Goal: Book appointment/travel/reservation

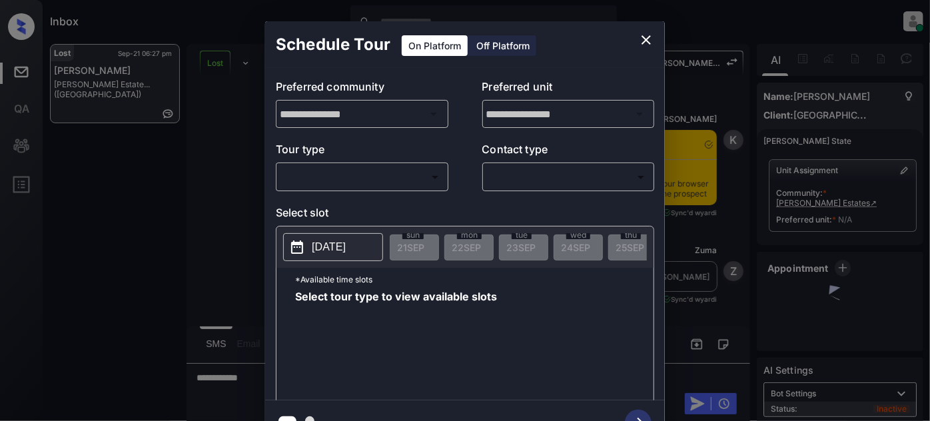
scroll to position [1674, 0]
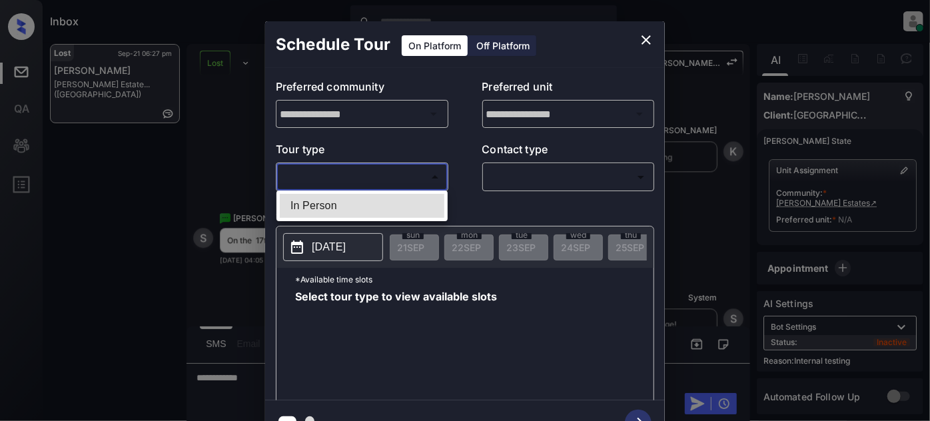
click at [390, 186] on body "Inbox [PERSON_NAME] Online Set yourself offline Set yourself on break Profile S…" at bounding box center [465, 210] width 930 height 421
click at [358, 207] on li "In Person" at bounding box center [362, 206] width 165 height 24
type input "********"
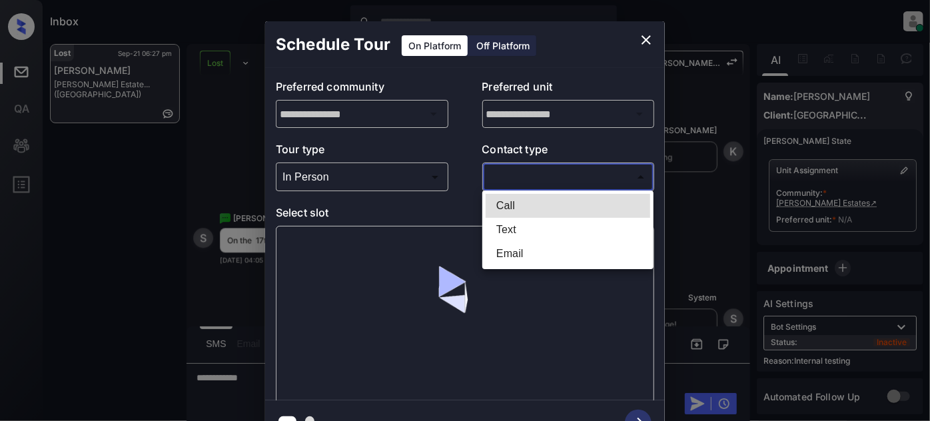
click at [575, 177] on body "Inbox [PERSON_NAME] Online Set yourself offline Set yourself on break Profile S…" at bounding box center [465, 210] width 930 height 421
click at [499, 239] on li "Text" at bounding box center [568, 230] width 165 height 24
type input "****"
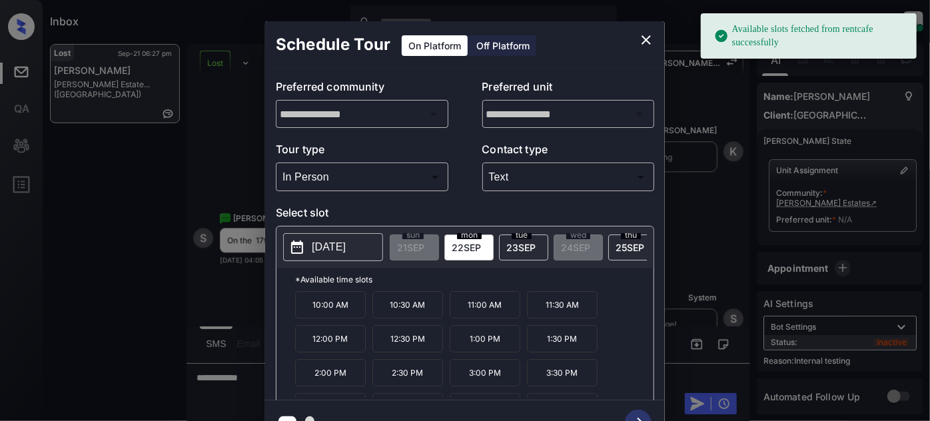
click at [341, 249] on p "[DATE]" at bounding box center [329, 247] width 34 height 16
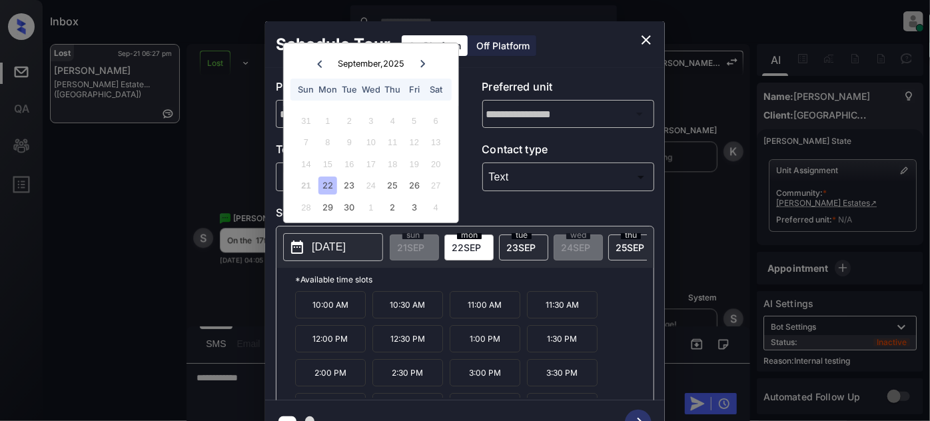
click at [436, 186] on div "27" at bounding box center [436, 186] width 18 height 18
click at [438, 203] on div "4" at bounding box center [436, 208] width 18 height 18
click at [438, 201] on div "4" at bounding box center [436, 208] width 18 height 18
click at [440, 199] on div "31 1 2 3 4 5 6 7 8 9 10 11 12 13 14 15 16 17 18 19 20 21 22 23 24 25 26 27 28 2…" at bounding box center [371, 164] width 166 height 108
click at [438, 208] on div "4" at bounding box center [436, 208] width 18 height 18
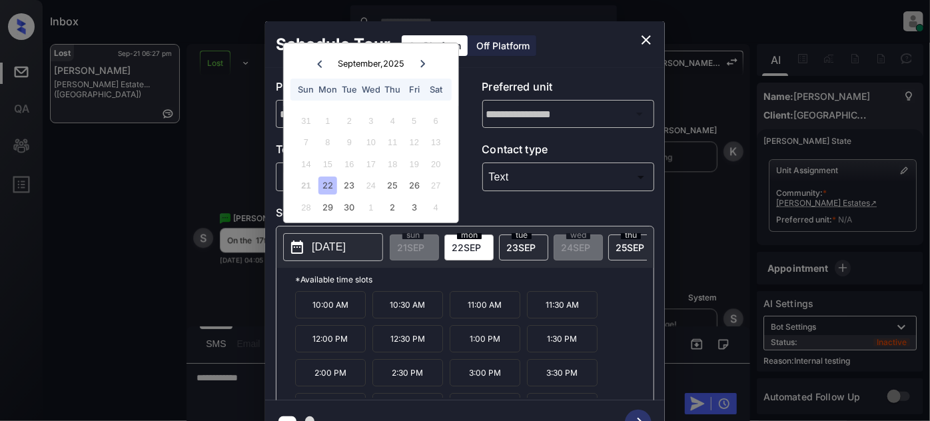
click at [647, 44] on icon "close" at bounding box center [646, 40] width 16 height 16
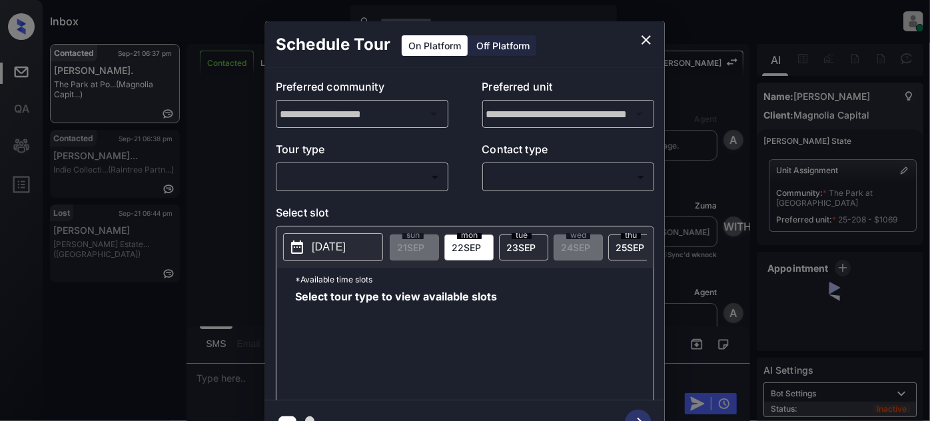
scroll to position [5010, 0]
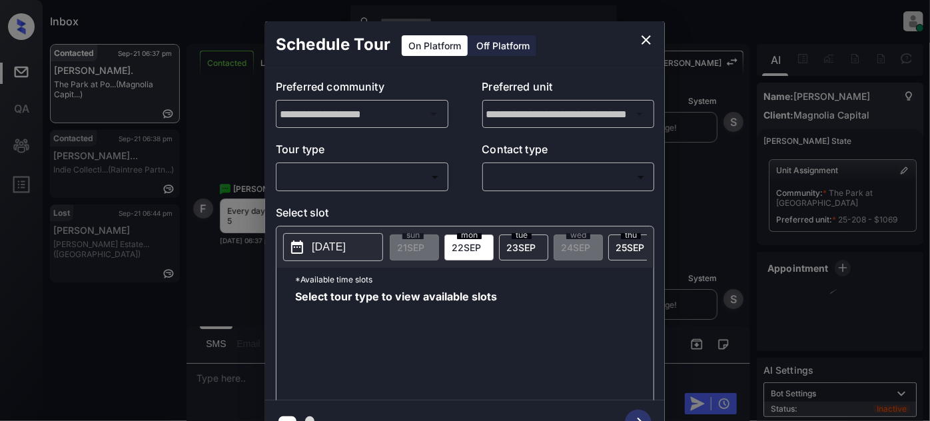
click at [323, 189] on div "​ ​" at bounding box center [362, 177] width 173 height 29
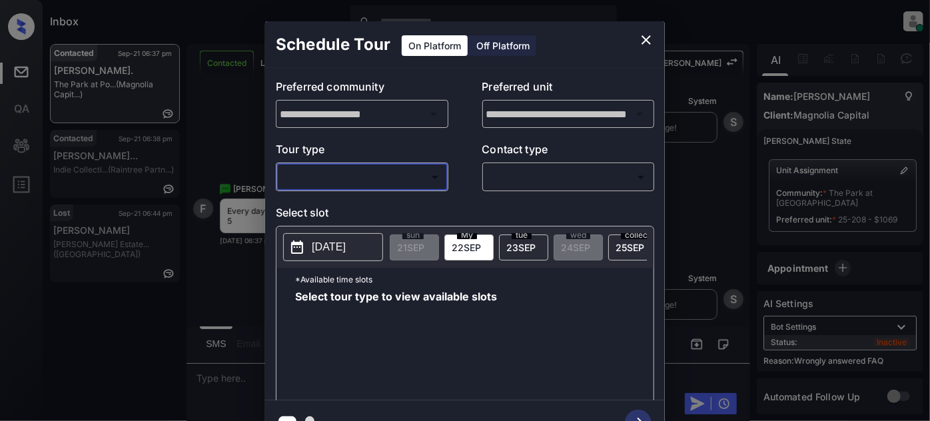
click at [337, 177] on body "Inbox Juan Carlos Manantan Online Set yourself offline Set yourself on break Pr…" at bounding box center [465, 210] width 930 height 421
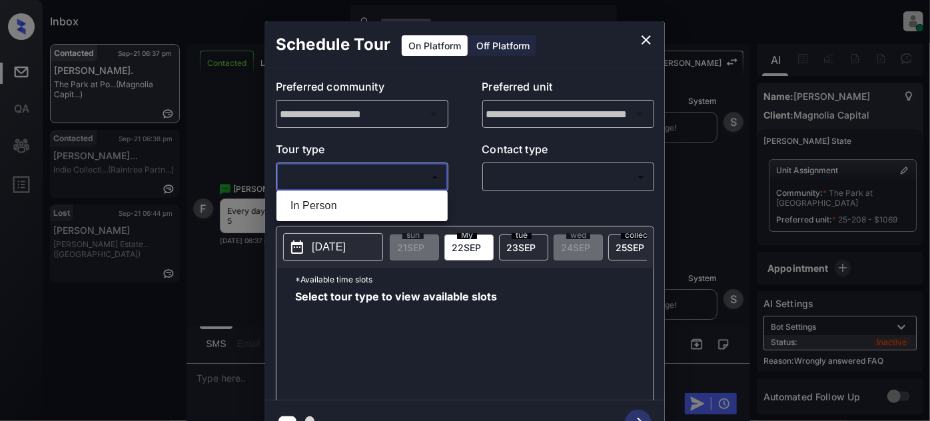
drag, startPoint x: 323, startPoint y: 215, endPoint x: 408, endPoint y: 209, distance: 84.9
click at [324, 215] on li "In Person" at bounding box center [362, 206] width 165 height 24
type input "********"
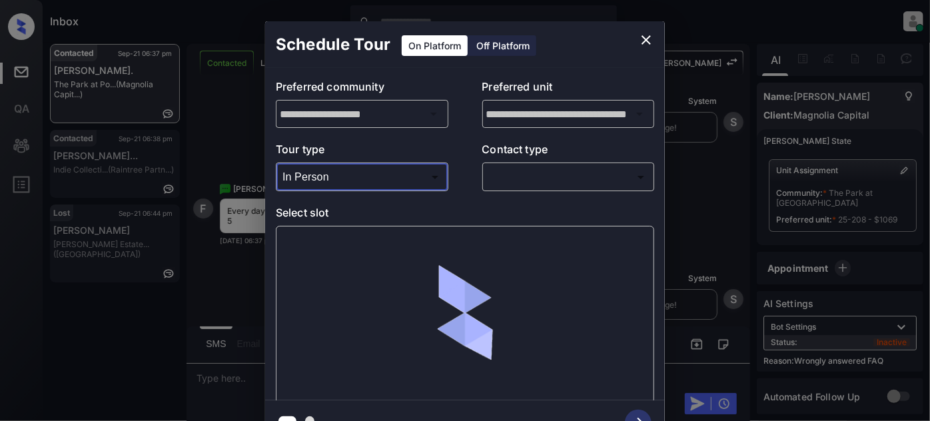
click at [530, 181] on body "Inbox Juan Carlos Manantan Online Set yourself offline Set yourself on break Pr…" at bounding box center [465, 210] width 930 height 421
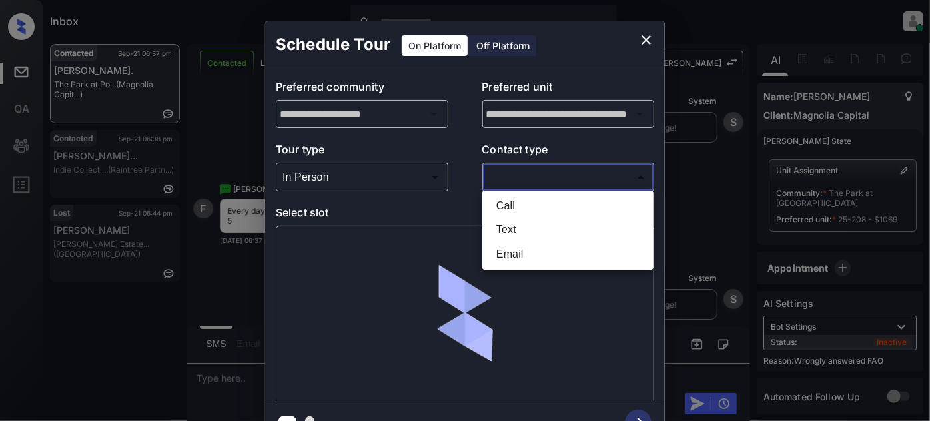
click at [517, 231] on li "Text" at bounding box center [568, 230] width 165 height 24
type input "****"
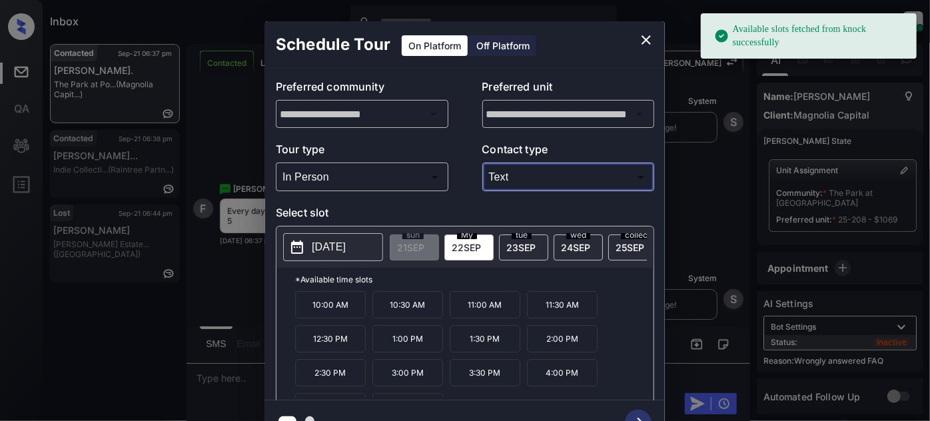
click at [353, 236] on button "[DATE]" at bounding box center [333, 247] width 100 height 28
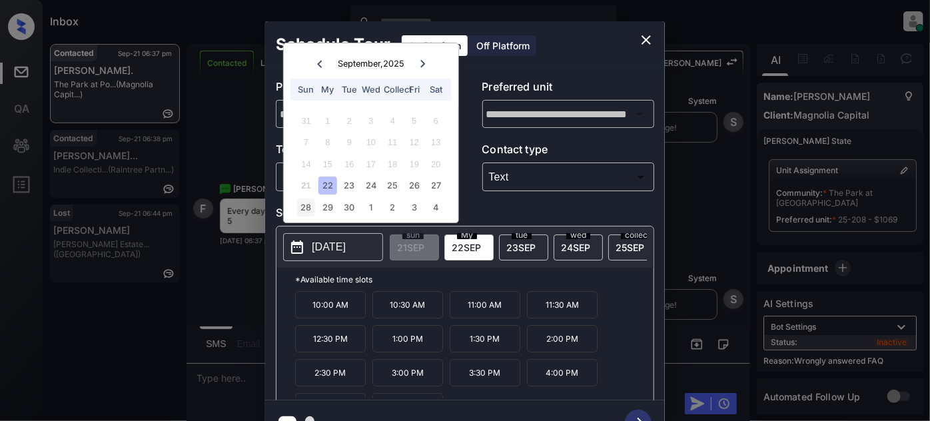
click at [300, 207] on div "28" at bounding box center [306, 208] width 18 height 18
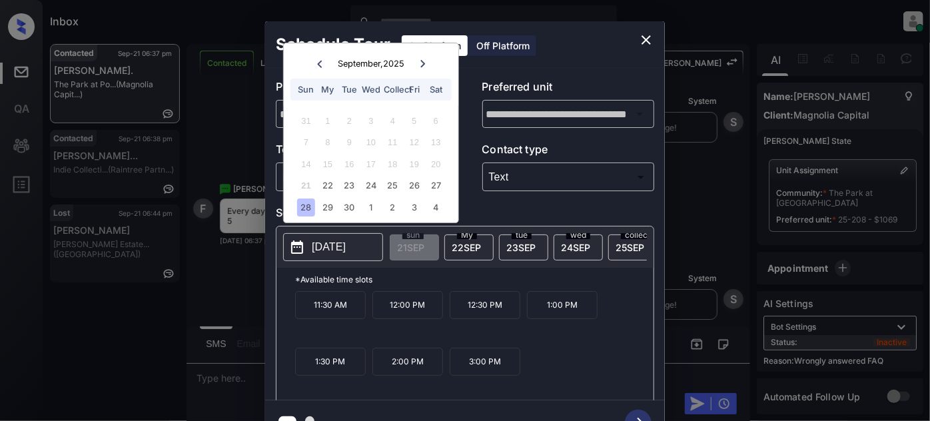
click at [638, 38] on button "close" at bounding box center [646, 40] width 27 height 27
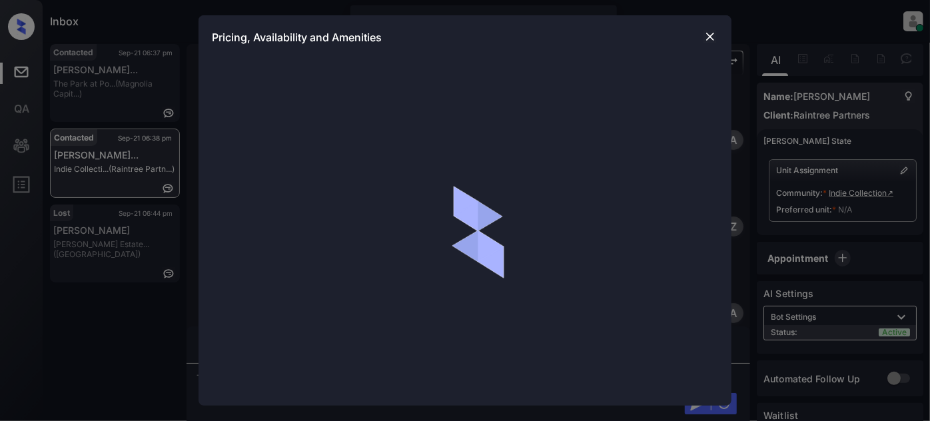
scroll to position [959, 0]
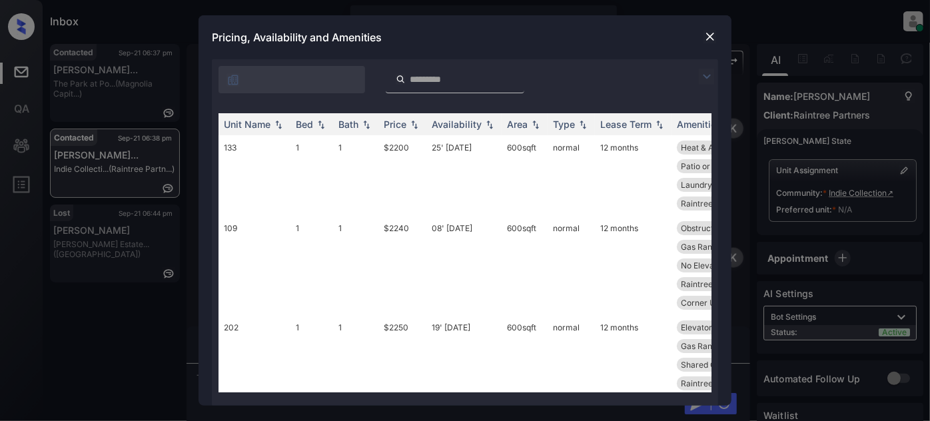
click at [706, 79] on img at bounding box center [707, 77] width 16 height 16
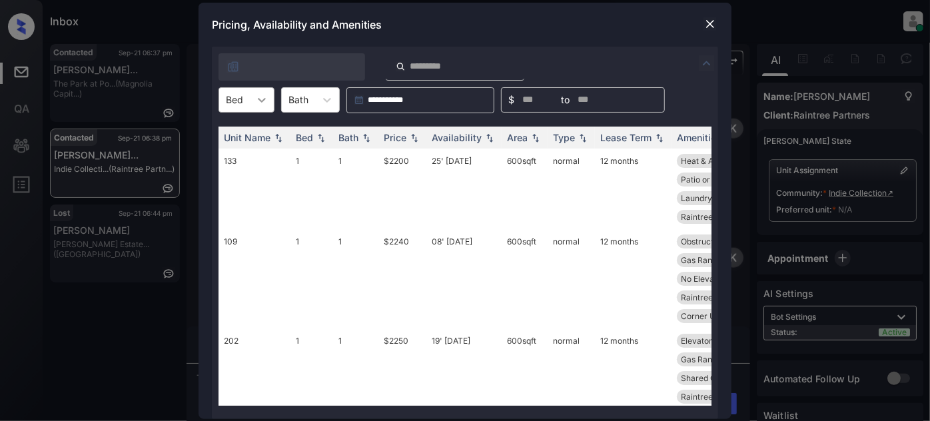
click at [272, 109] on div at bounding box center [262, 100] width 24 height 24
click at [255, 137] on div "1" at bounding box center [247, 133] width 56 height 24
click at [382, 138] on th "Price" at bounding box center [402, 138] width 48 height 22
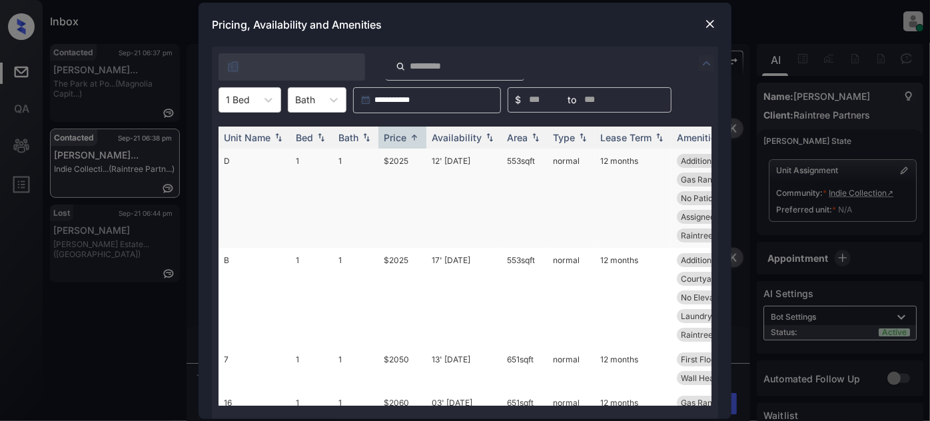
click at [464, 163] on td "12' Sep 25" at bounding box center [463, 198] width 75 height 99
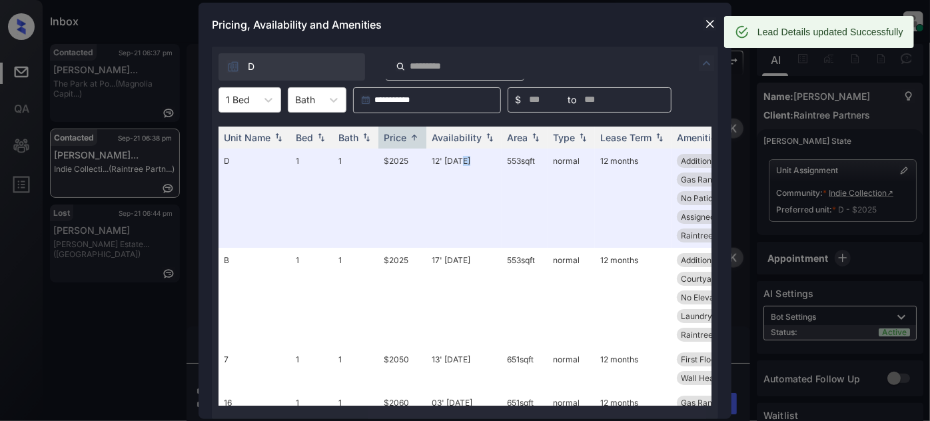
click at [707, 25] on img at bounding box center [710, 23] width 13 height 13
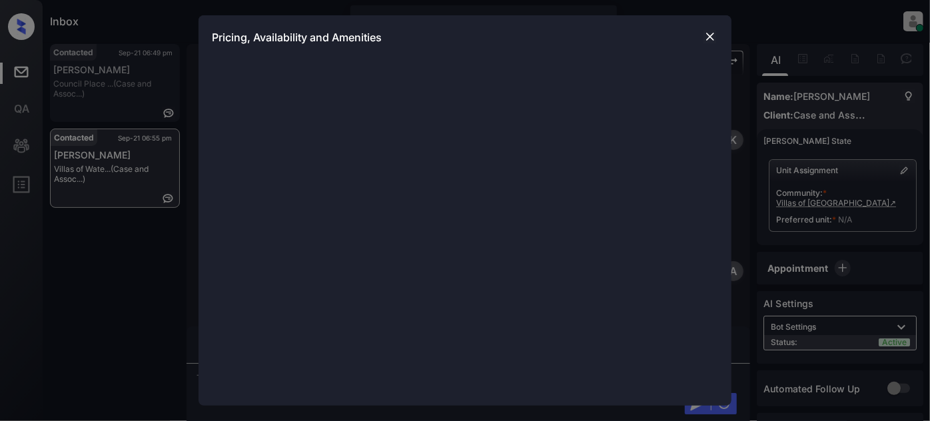
scroll to position [1782, 0]
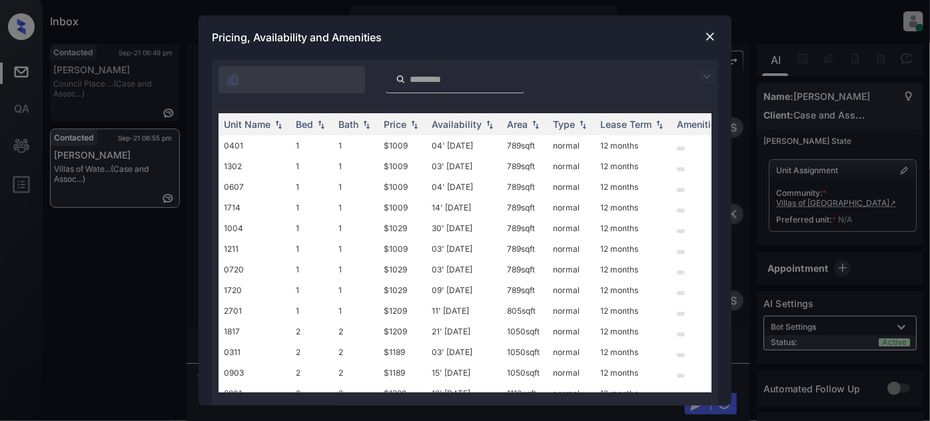
click at [703, 84] on img at bounding box center [707, 77] width 16 height 16
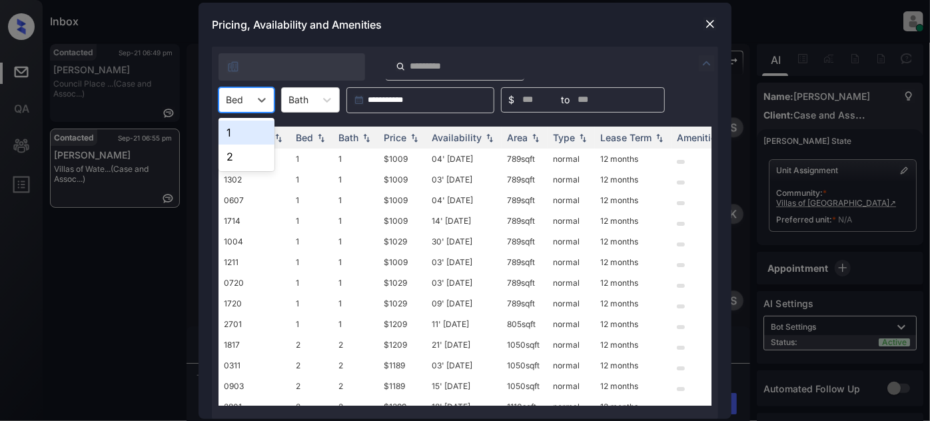
click at [241, 106] on div at bounding box center [234, 100] width 17 height 14
click at [237, 127] on div "1" at bounding box center [247, 133] width 56 height 24
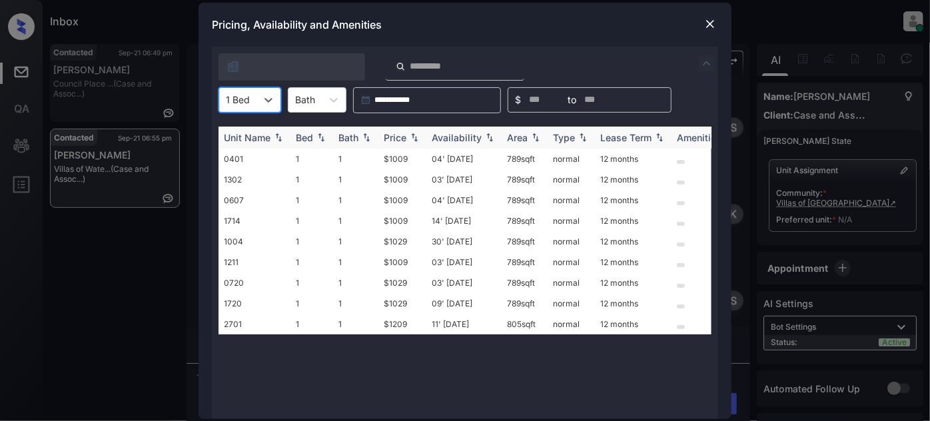
click at [408, 141] on img at bounding box center [414, 137] width 13 height 9
click at [408, 141] on img at bounding box center [414, 138] width 13 height 10
click at [476, 164] on td "04' Aug 25" at bounding box center [463, 159] width 75 height 21
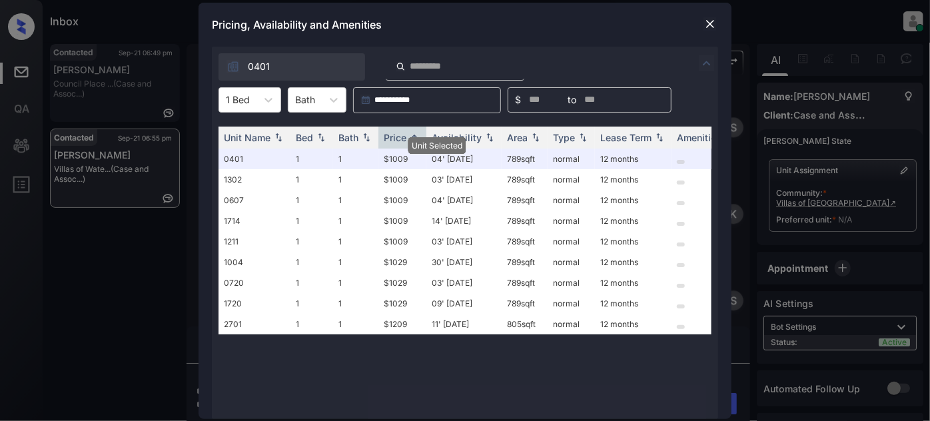
click at [708, 23] on img at bounding box center [710, 23] width 13 height 13
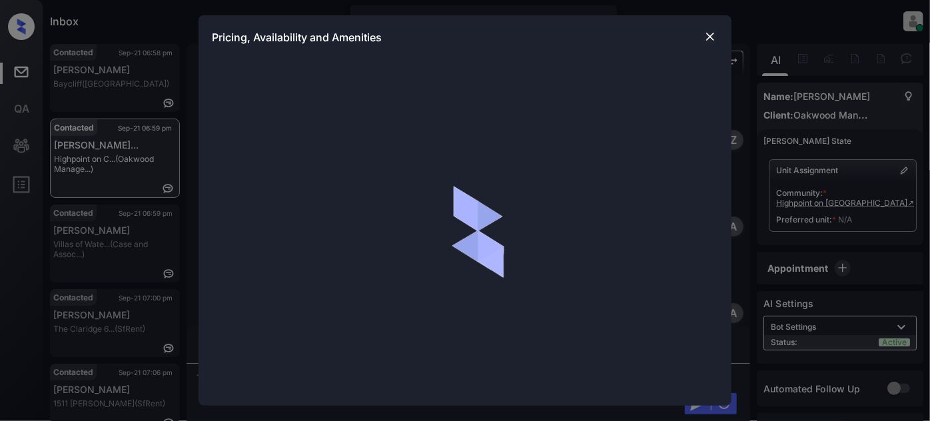
scroll to position [923, 0]
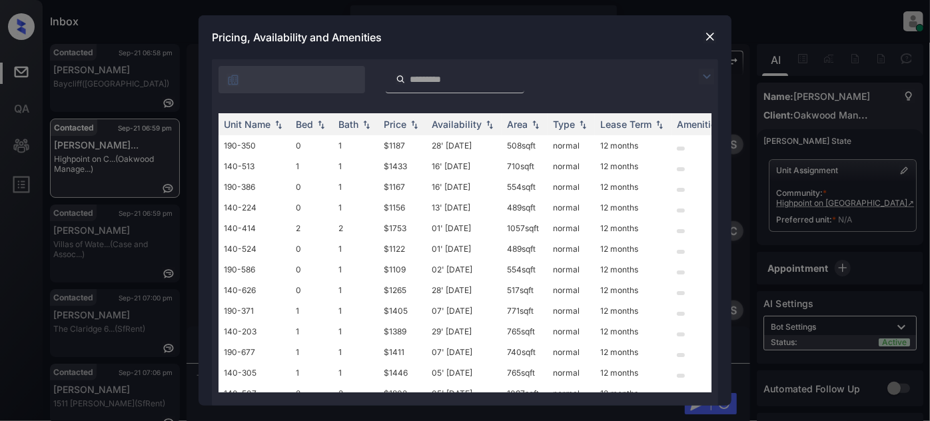
click at [706, 77] on img at bounding box center [707, 77] width 16 height 16
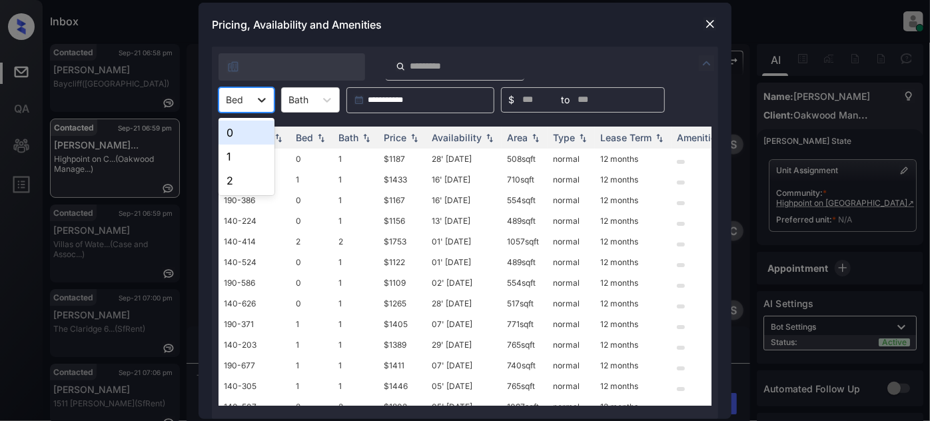
drag, startPoint x: 261, startPoint y: 106, endPoint x: 251, endPoint y: 129, distance: 25.4
click at [261, 106] on div at bounding box center [262, 100] width 24 height 24
click at [246, 149] on div "1" at bounding box center [247, 157] width 56 height 24
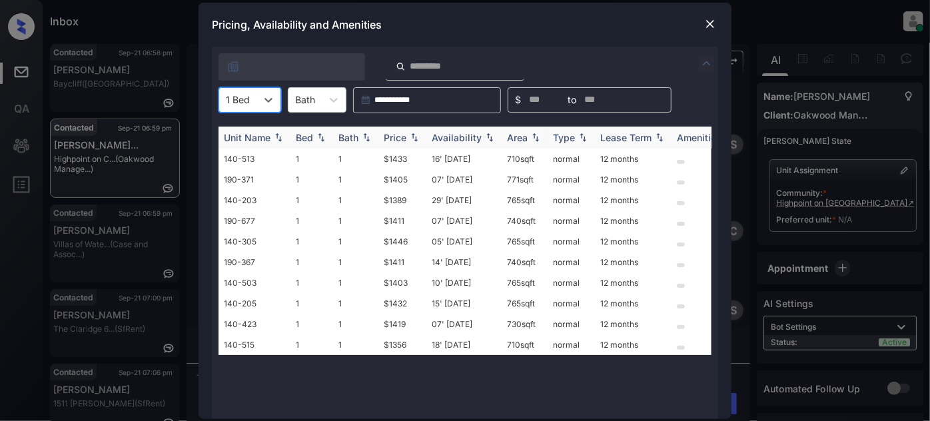
click at [410, 138] on img at bounding box center [414, 137] width 13 height 9
click at [454, 156] on td "18' Aug 25" at bounding box center [463, 159] width 75 height 21
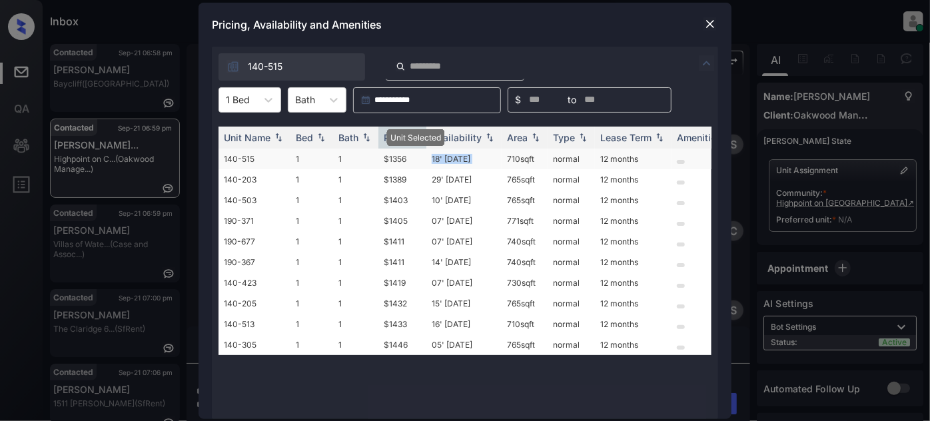
click at [454, 156] on td "18' Aug 25" at bounding box center [463, 159] width 75 height 21
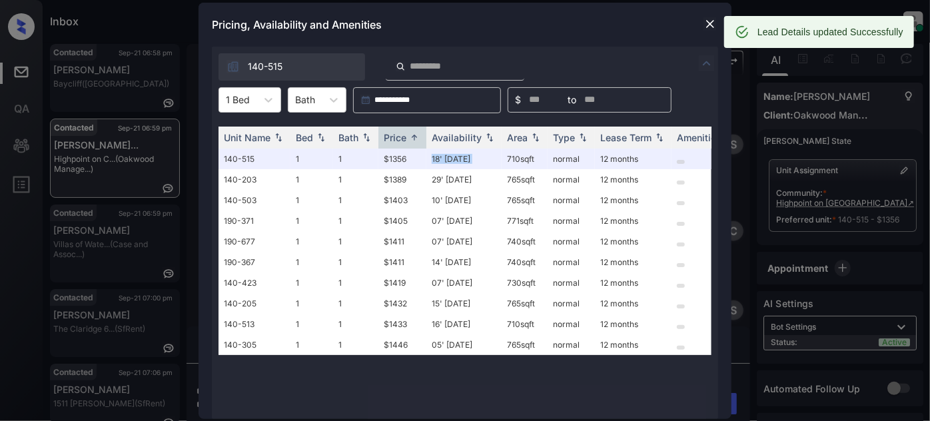
click at [710, 28] on img at bounding box center [710, 23] width 13 height 13
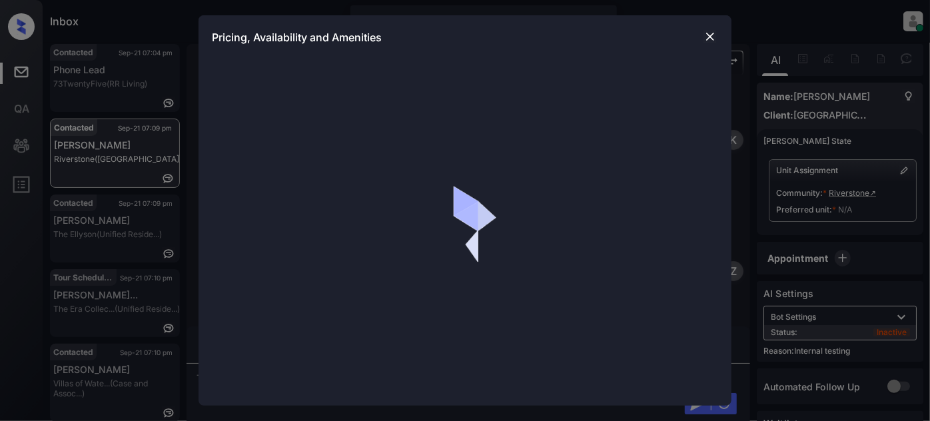
scroll to position [720, 0]
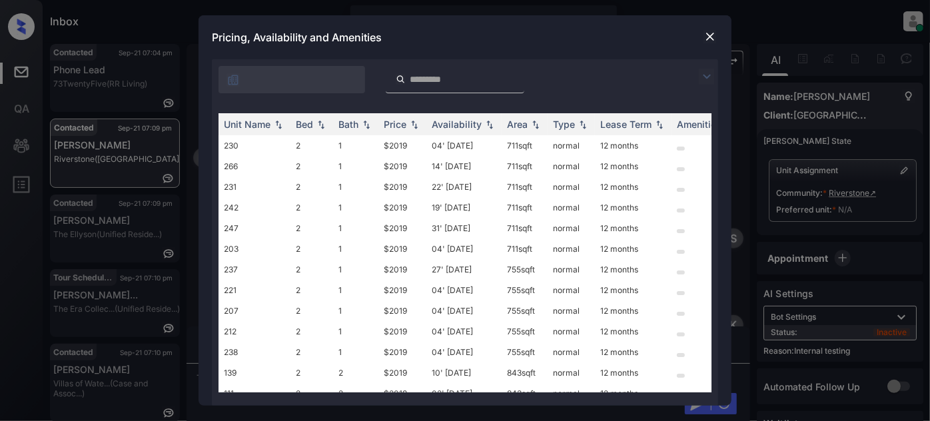
click at [708, 80] on img at bounding box center [707, 77] width 16 height 16
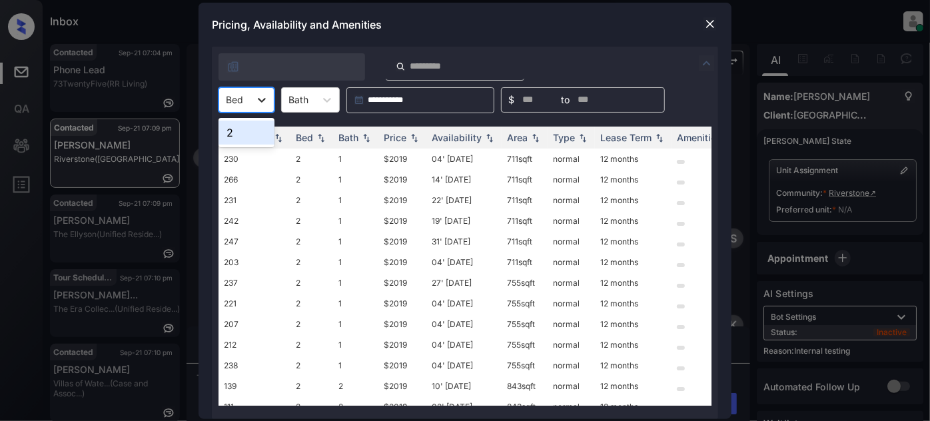
click at [259, 110] on div at bounding box center [262, 100] width 24 height 24
click at [244, 131] on div "2" at bounding box center [247, 133] width 56 height 24
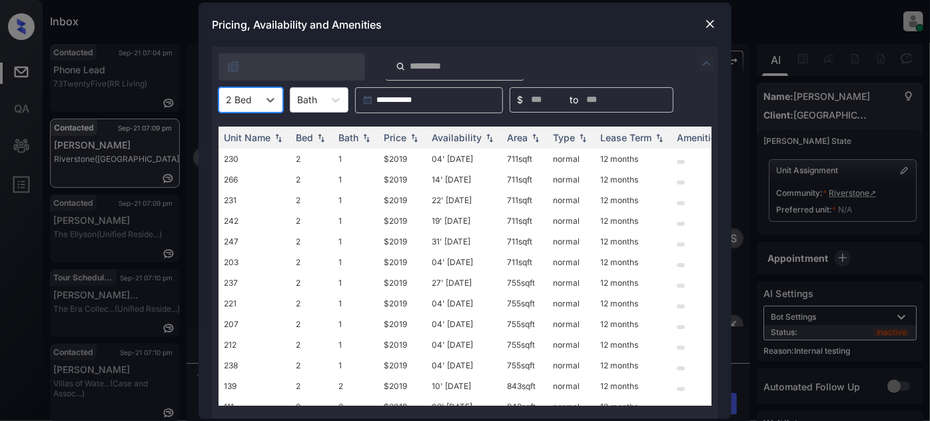
click at [707, 24] on img at bounding box center [710, 23] width 13 height 13
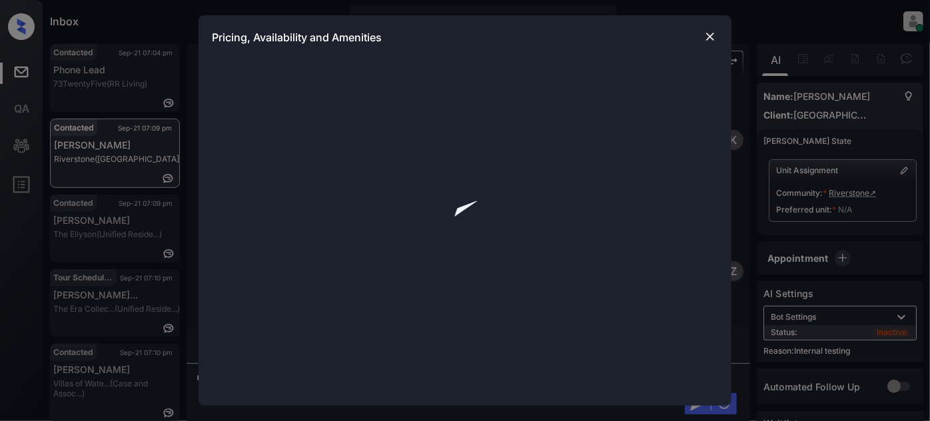
scroll to position [720, 0]
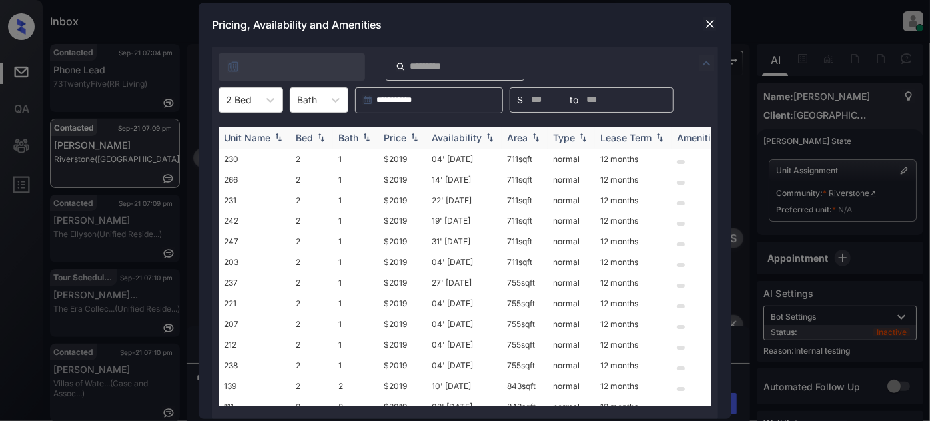
click at [389, 138] on div "Price" at bounding box center [395, 137] width 23 height 11
click at [716, 23] on img at bounding box center [710, 23] width 13 height 13
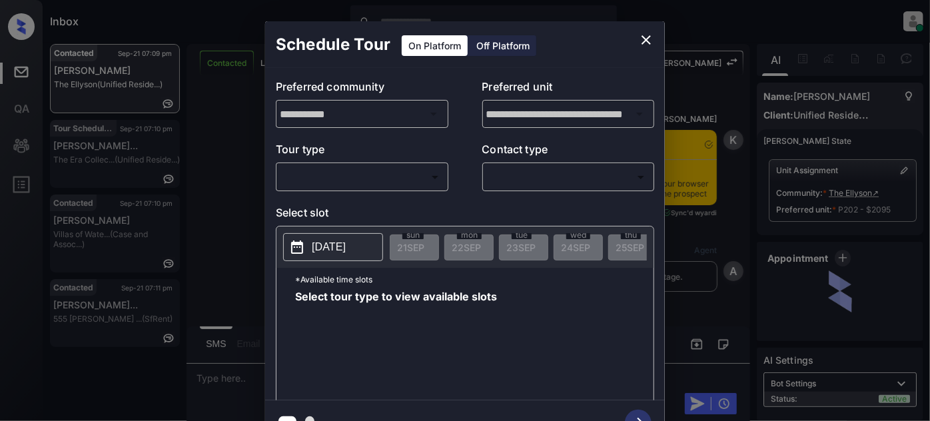
scroll to position [708, 0]
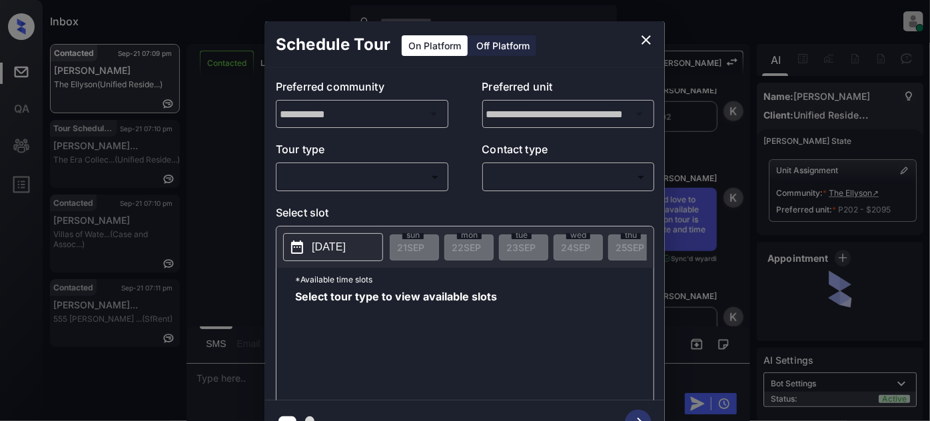
click at [403, 176] on body "Inbox [PERSON_NAME] Online Set yourself offline Set yourself on break Profile S…" at bounding box center [465, 210] width 930 height 421
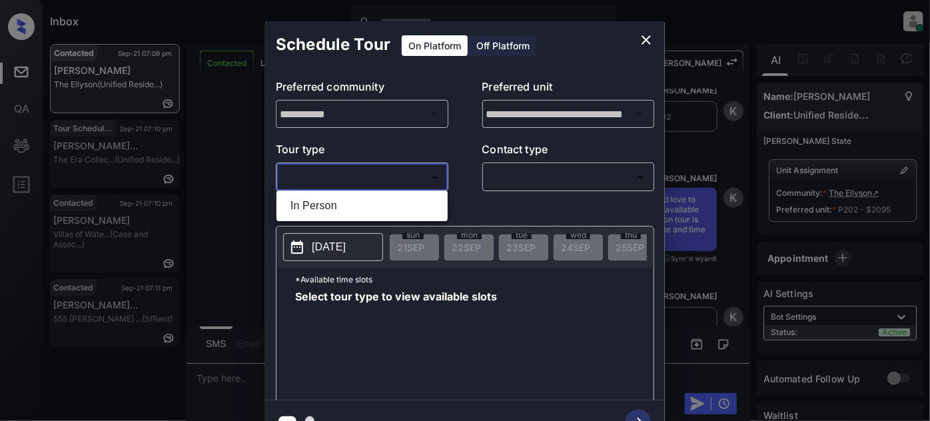
click at [646, 37] on div at bounding box center [465, 210] width 930 height 421
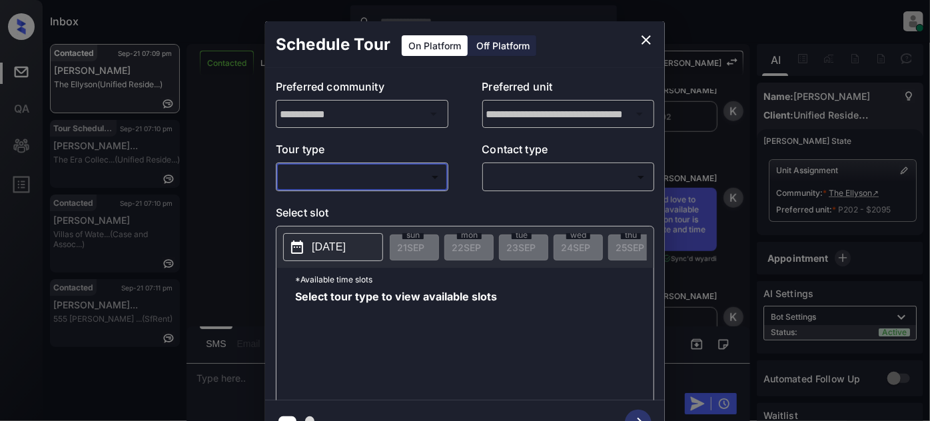
click at [650, 39] on icon "close" at bounding box center [646, 40] width 16 height 16
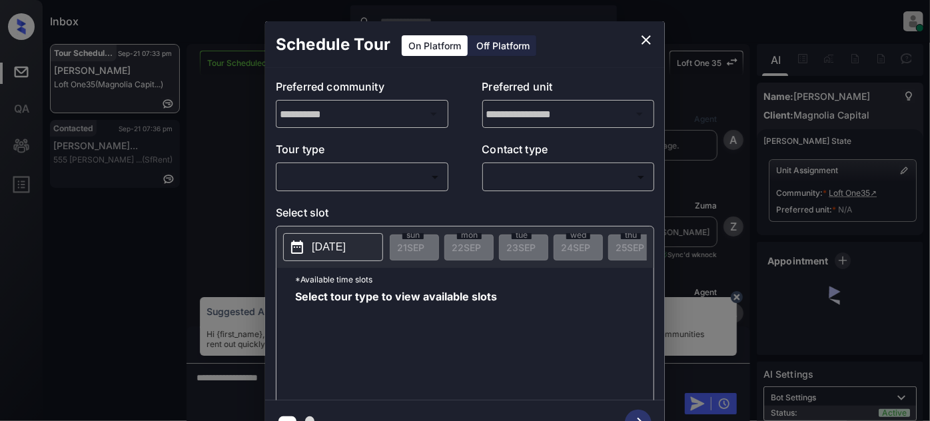
scroll to position [30, 0]
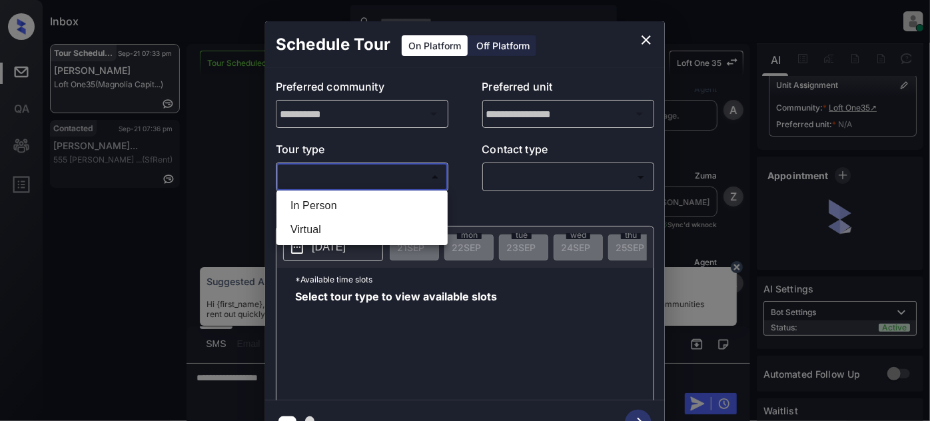
click at [417, 179] on body "Inbox Juan Carlos Manantan Online Set yourself offline Set yourself on break Pr…" at bounding box center [465, 210] width 930 height 421
drag, startPoint x: 358, startPoint y: 199, endPoint x: 366, endPoint y: 199, distance: 8.0
click at [357, 199] on li "In Person" at bounding box center [362, 206] width 165 height 24
type input "********"
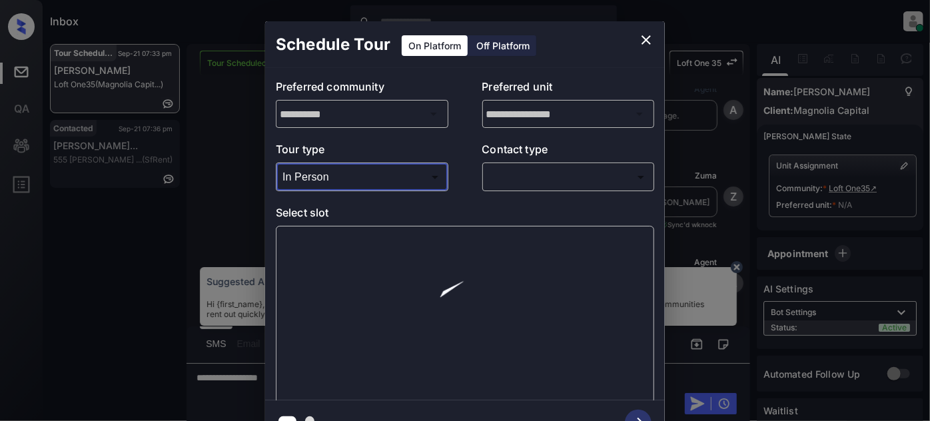
scroll to position [14, 0]
click at [647, 36] on icon "close" at bounding box center [646, 40] width 16 height 16
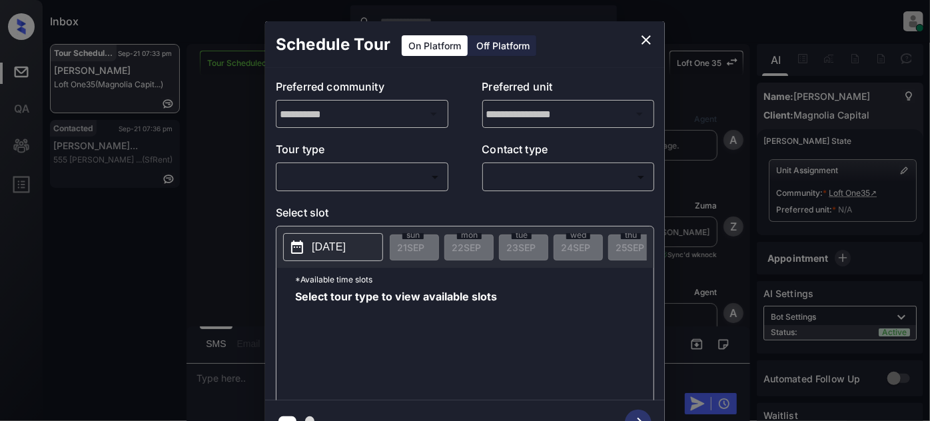
scroll to position [73, 0]
click at [384, 166] on body "Inbox [PERSON_NAME] Online Set yourself offline Set yourself on break Profile S…" at bounding box center [465, 210] width 930 height 421
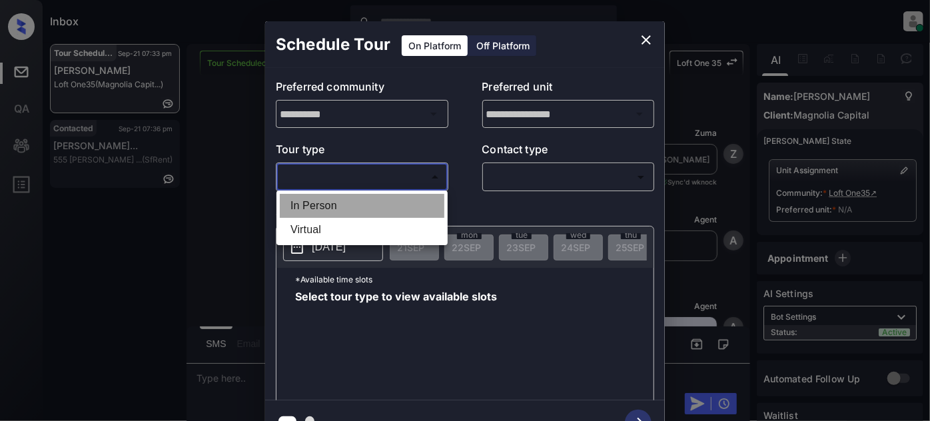
click at [314, 206] on li "In Person" at bounding box center [362, 206] width 165 height 24
type input "********"
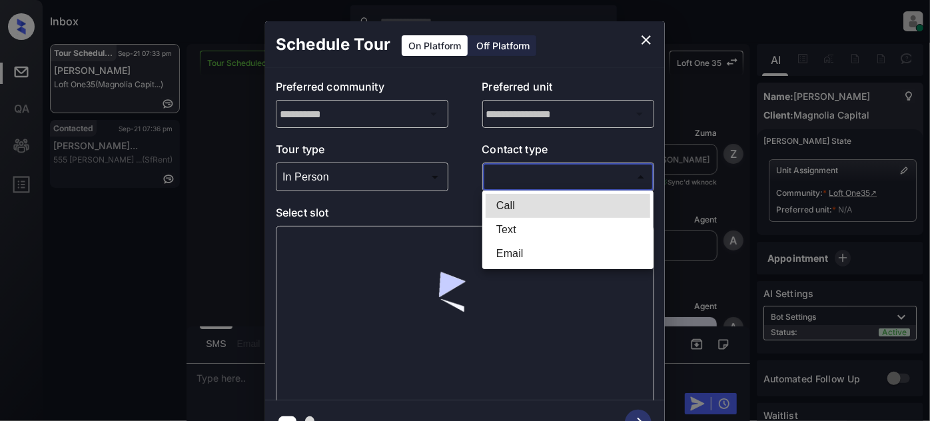
click at [548, 171] on body "Inbox [PERSON_NAME] Online Set yourself offline Set yourself on break Profile S…" at bounding box center [465, 210] width 930 height 421
click at [514, 227] on li "Text" at bounding box center [568, 230] width 165 height 24
type input "****"
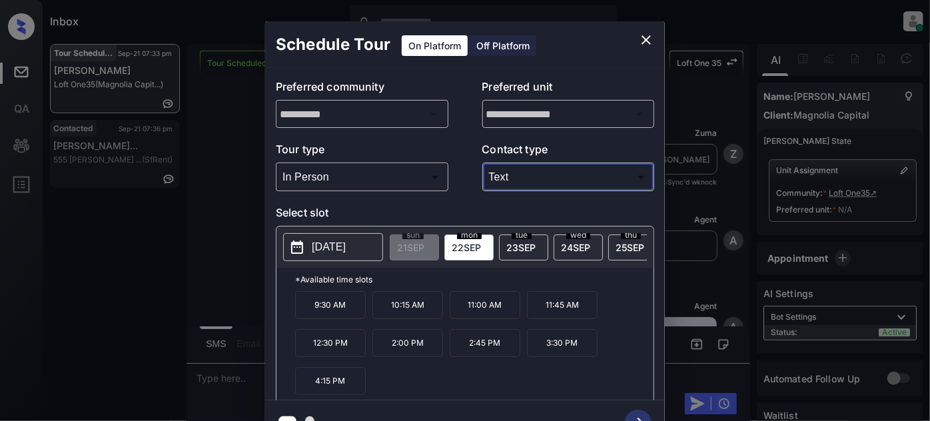
click at [638, 44] on icon "close" at bounding box center [646, 40] width 16 height 16
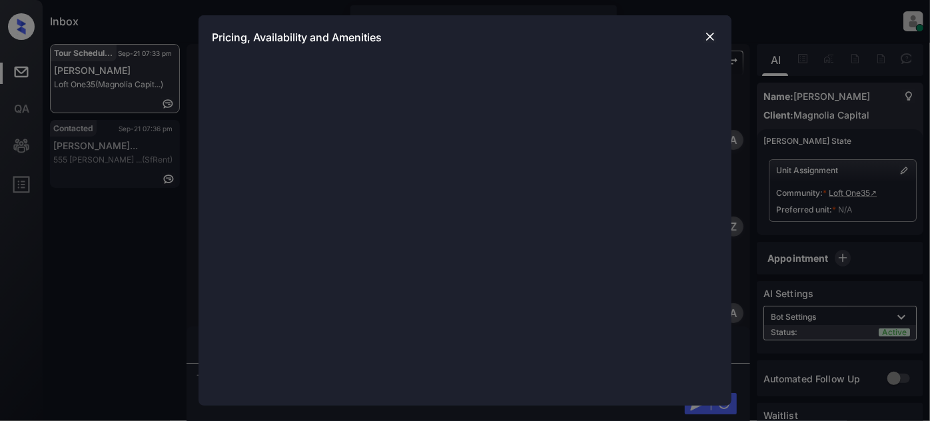
scroll to position [1311, 0]
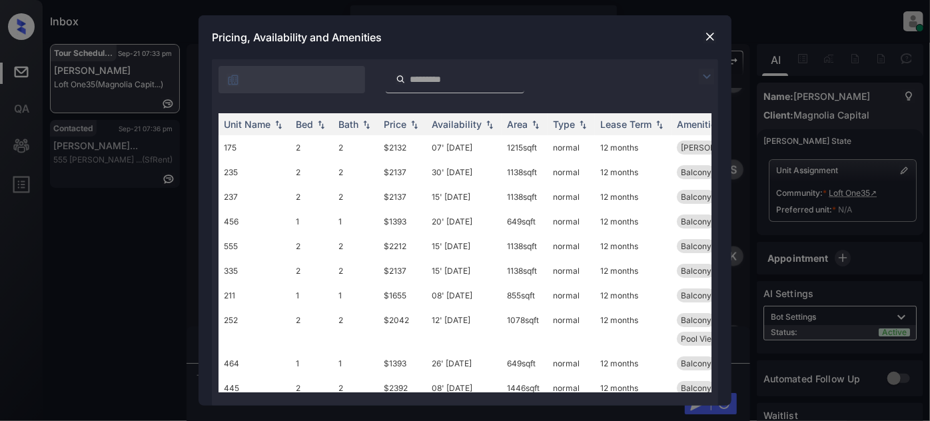
click at [705, 81] on img at bounding box center [707, 77] width 16 height 16
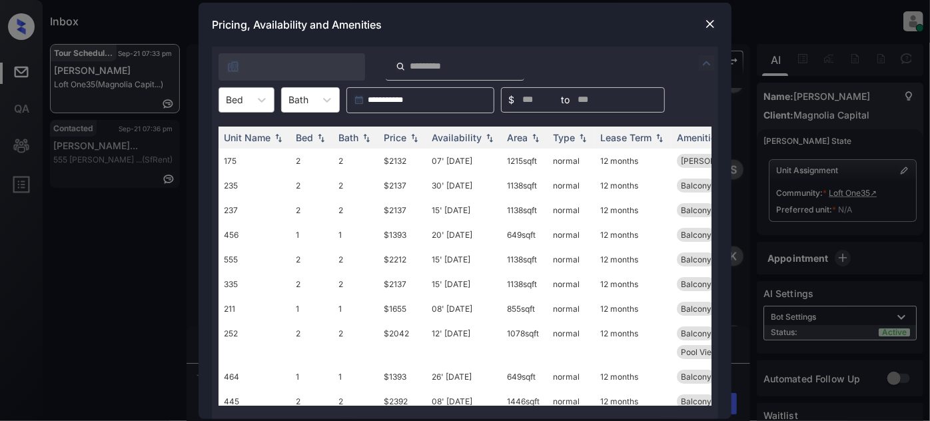
click at [240, 106] on div at bounding box center [234, 100] width 17 height 14
click at [238, 129] on div "0" at bounding box center [247, 133] width 56 height 24
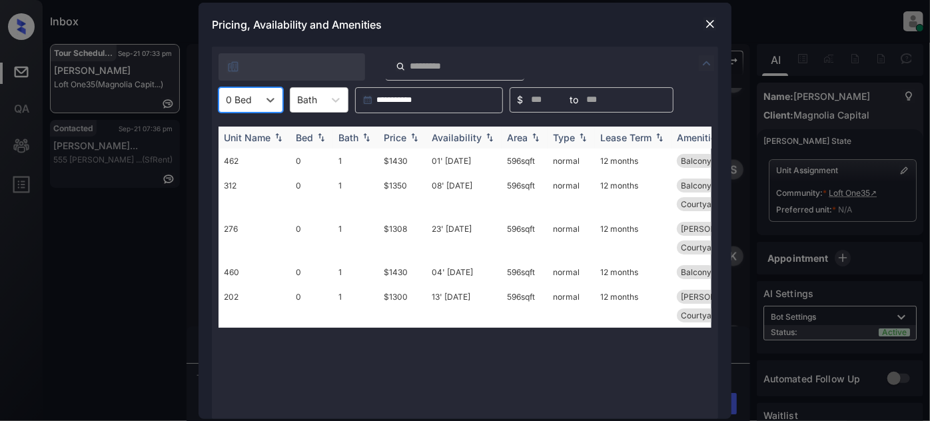
click at [401, 138] on div "Price" at bounding box center [395, 137] width 23 height 11
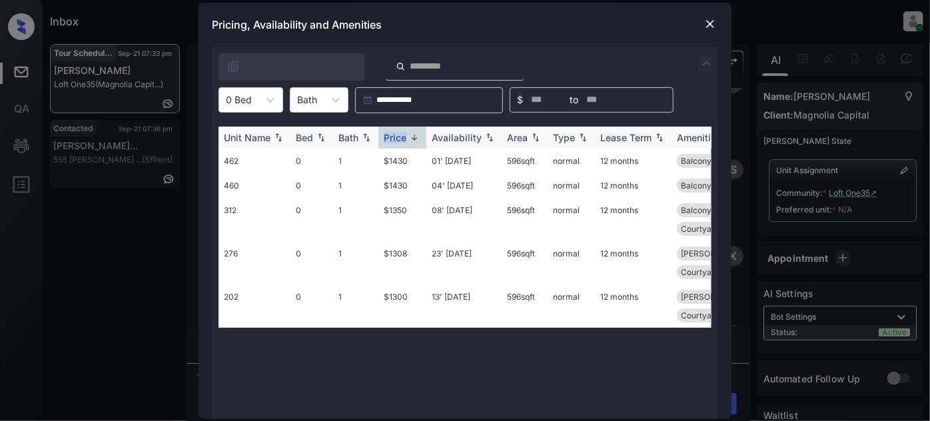
click at [401, 138] on div "Price" at bounding box center [395, 137] width 23 height 11
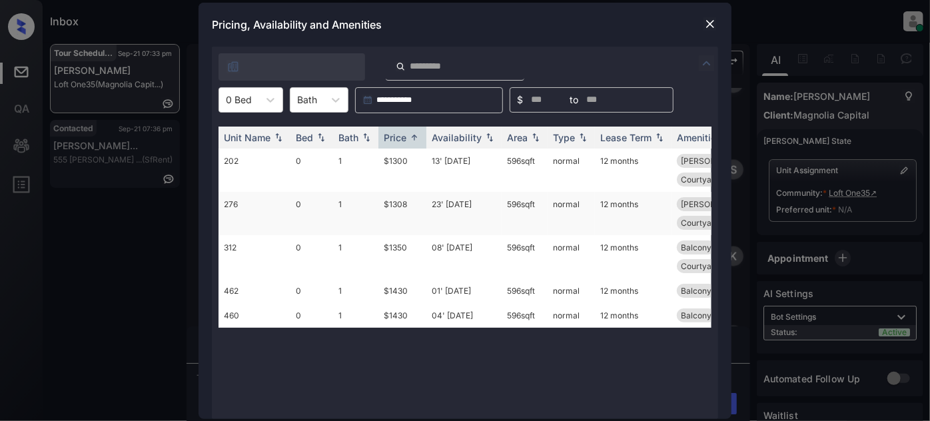
click at [466, 192] on td "23' Sep 25" at bounding box center [463, 213] width 75 height 43
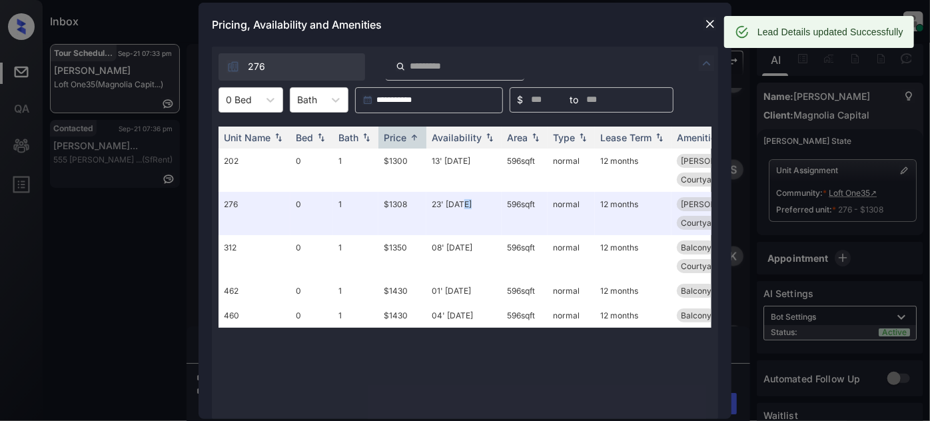
click at [705, 27] on img at bounding box center [710, 23] width 13 height 13
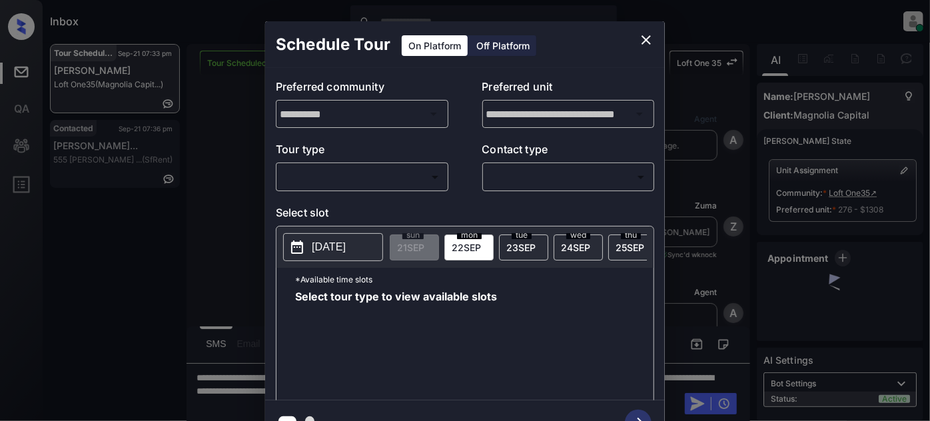
scroll to position [1311, 0]
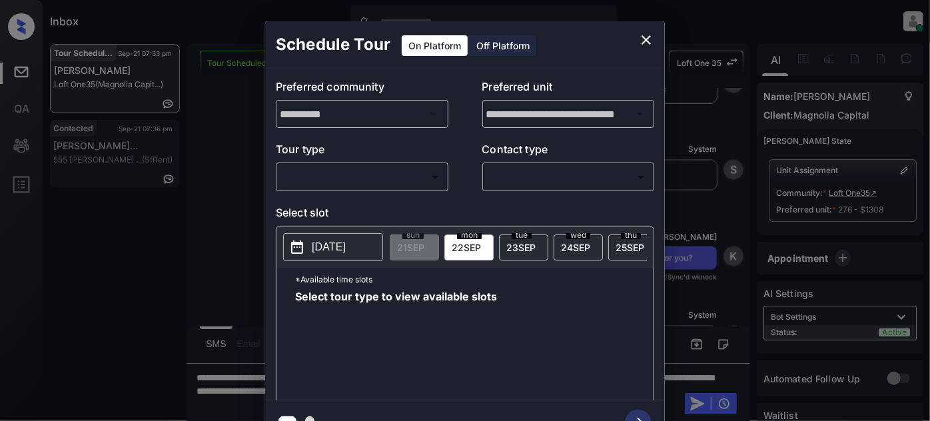
click at [346, 177] on body "Inbox [PERSON_NAME] Online Set yourself offline Set yourself on break Profile S…" at bounding box center [465, 210] width 930 height 421
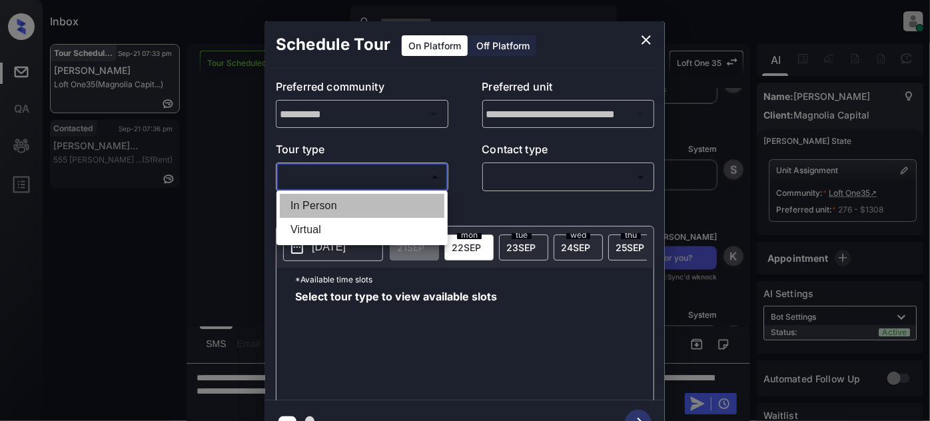
click at [326, 202] on li "In Person" at bounding box center [362, 206] width 165 height 24
type input "********"
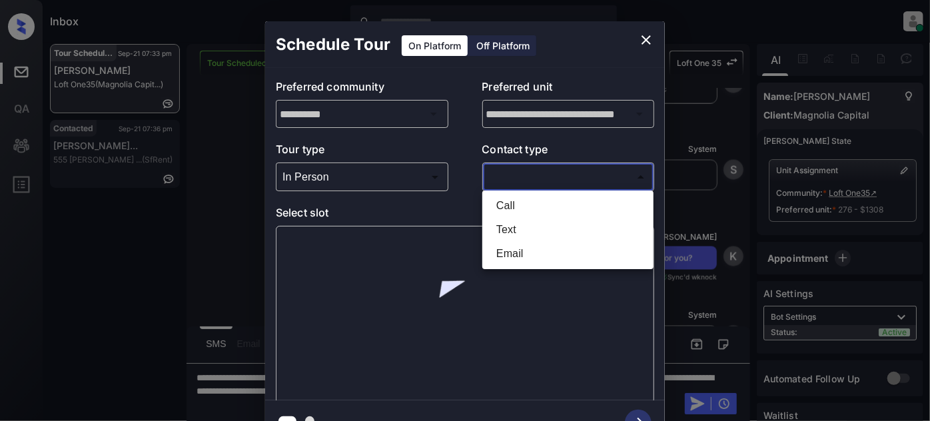
click at [521, 172] on body "Inbox Juan Carlos Manantan Online Set yourself offline Set yourself on break Pr…" at bounding box center [465, 210] width 930 height 421
click at [515, 231] on li "Text" at bounding box center [568, 230] width 165 height 24
type input "****"
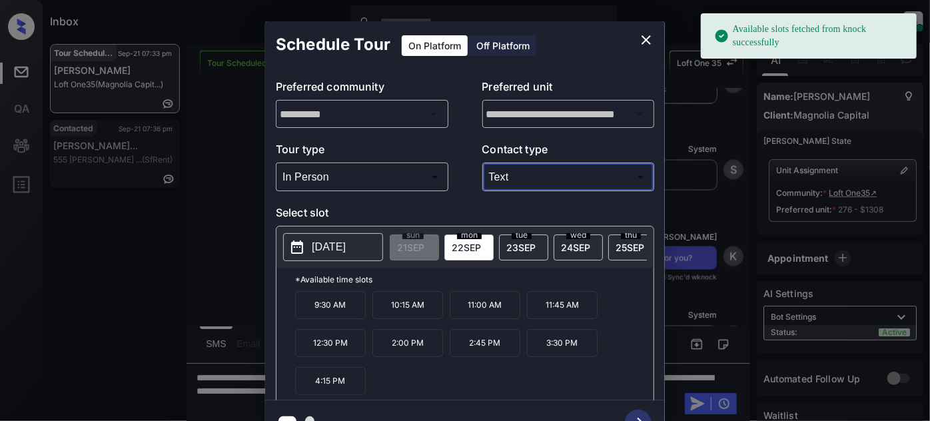
click at [338, 355] on p "12:30 PM" at bounding box center [330, 343] width 71 height 28
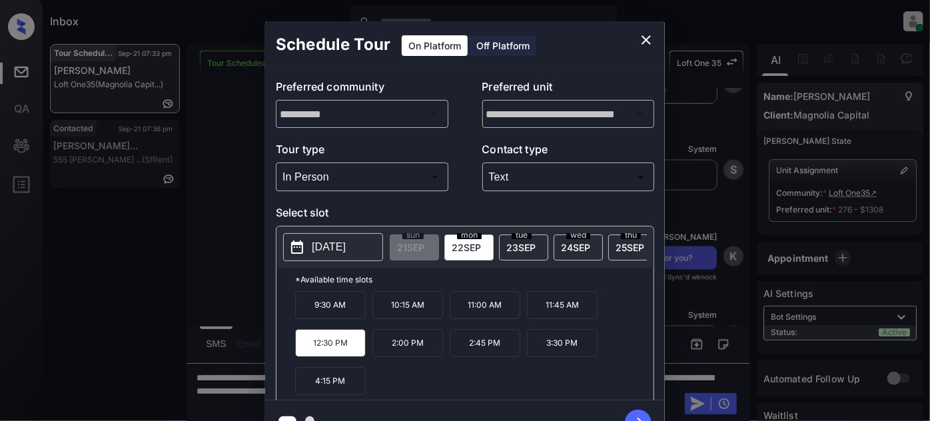
click at [634, 412] on icon "button" at bounding box center [638, 423] width 27 height 27
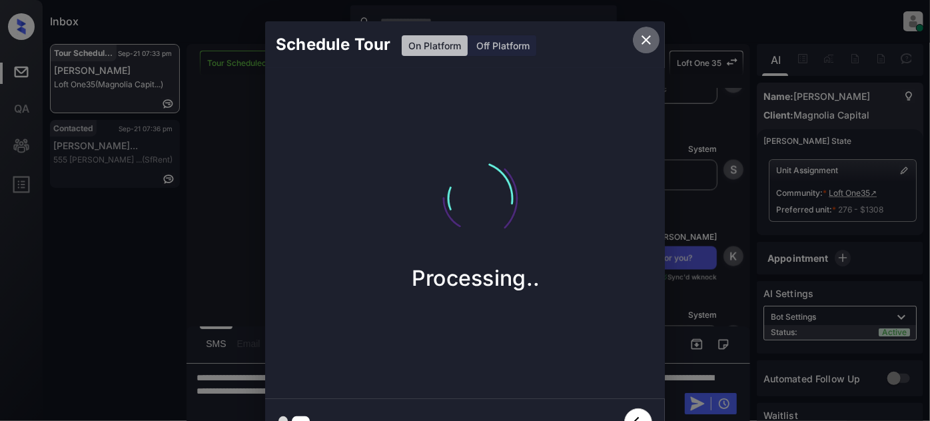
click at [646, 47] on icon "close" at bounding box center [646, 40] width 16 height 16
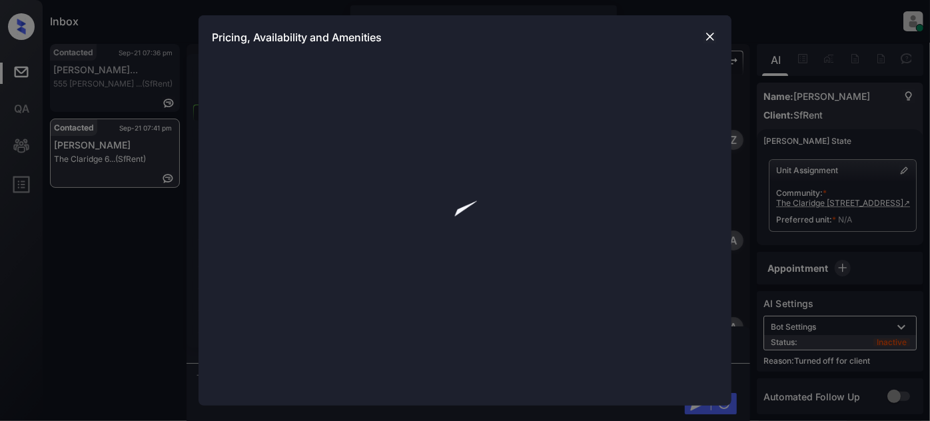
scroll to position [3285, 0]
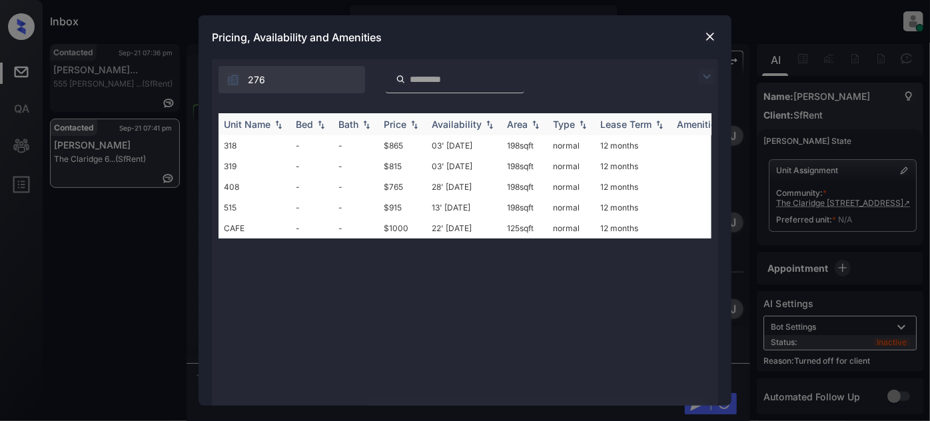
click at [454, 133] on th "Availability" at bounding box center [463, 124] width 75 height 22
click at [454, 141] on td "22' Sep 25" at bounding box center [463, 145] width 75 height 21
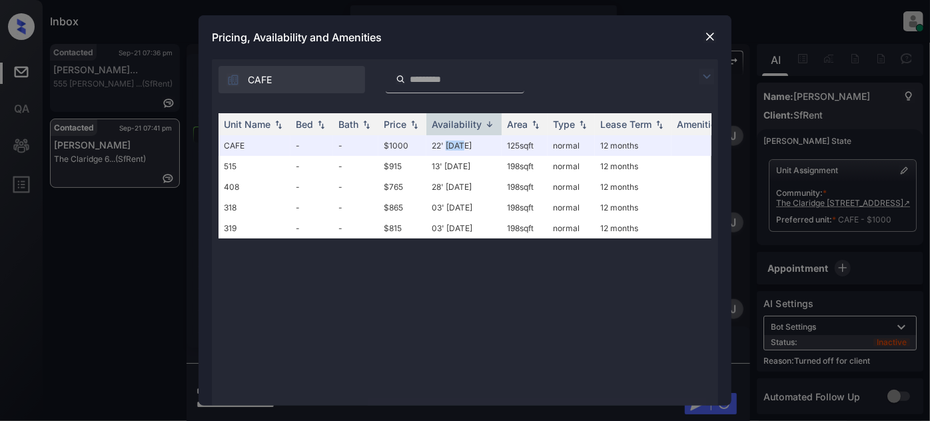
click at [707, 35] on img at bounding box center [710, 36] width 13 height 13
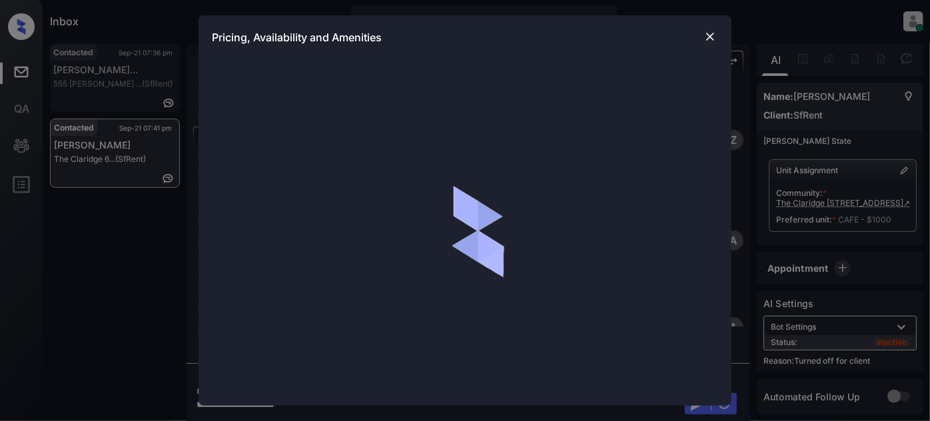
scroll to position [3285, 0]
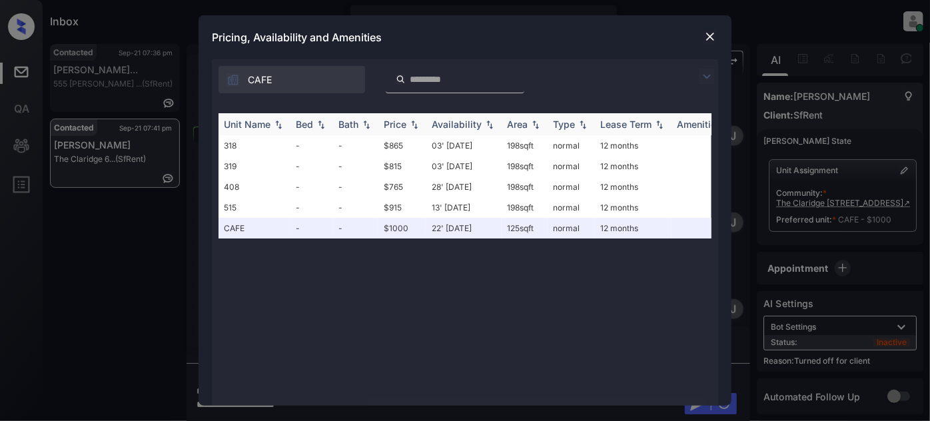
click at [396, 127] on div "Price" at bounding box center [395, 124] width 23 height 11
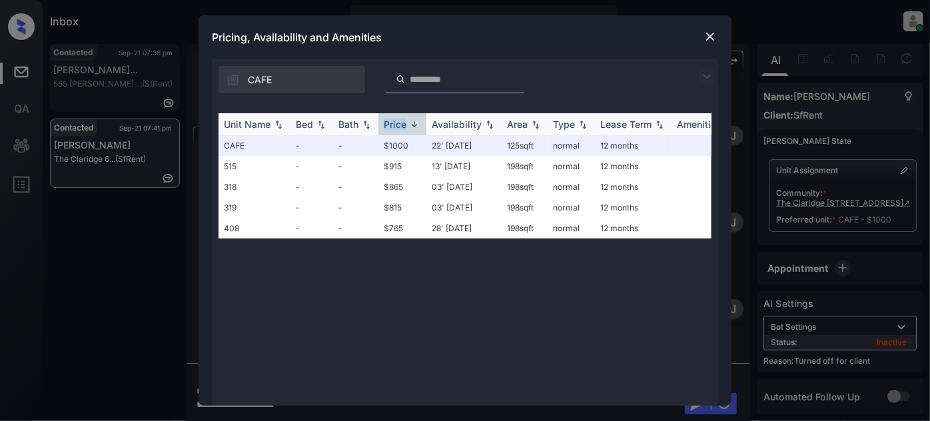
click at [396, 127] on div "Price" at bounding box center [395, 124] width 23 height 11
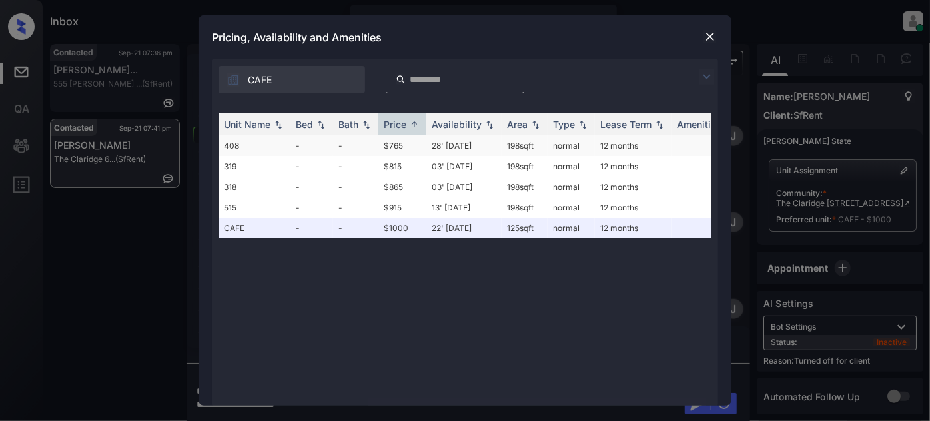
click at [456, 149] on td "28' [DATE]" at bounding box center [463, 145] width 75 height 21
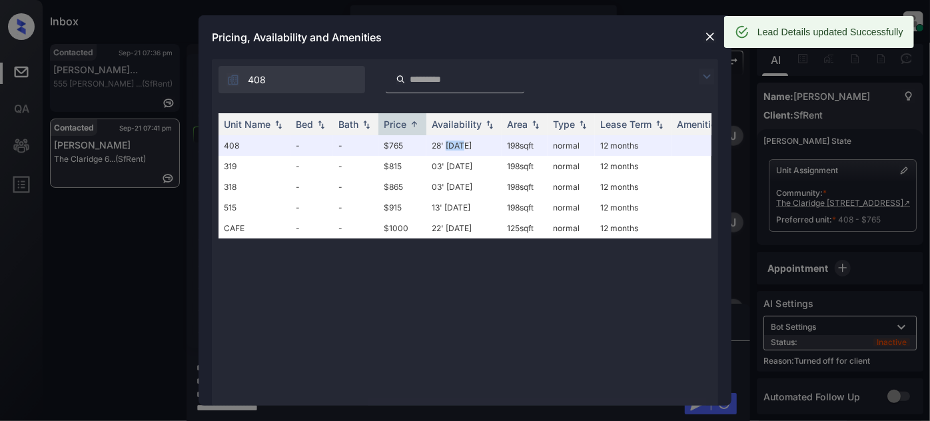
click at [709, 36] on img at bounding box center [710, 36] width 13 height 13
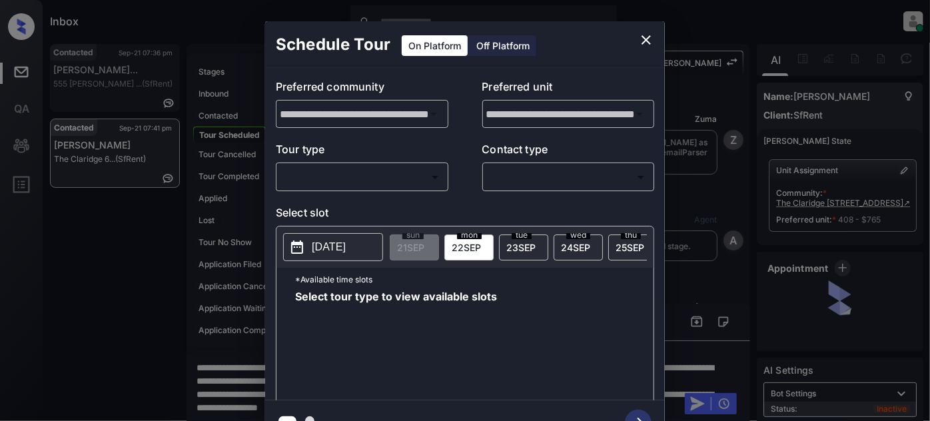
scroll to position [3285, 0]
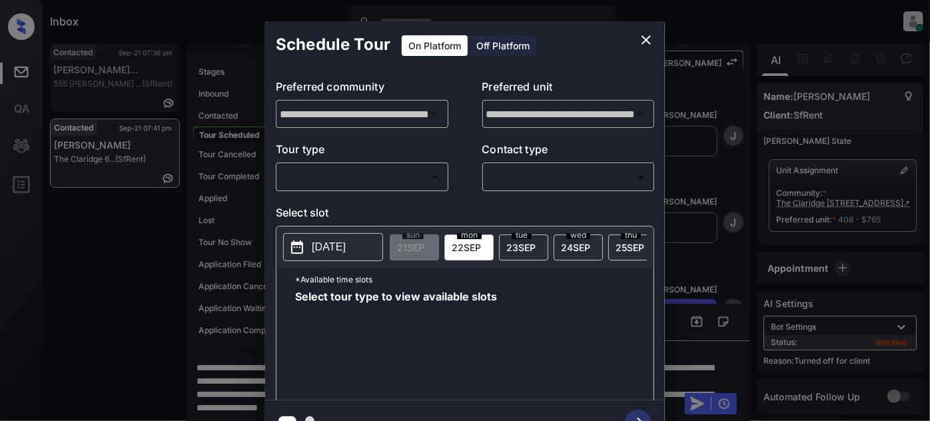
click at [491, 51] on div "Off Platform" at bounding box center [503, 45] width 67 height 21
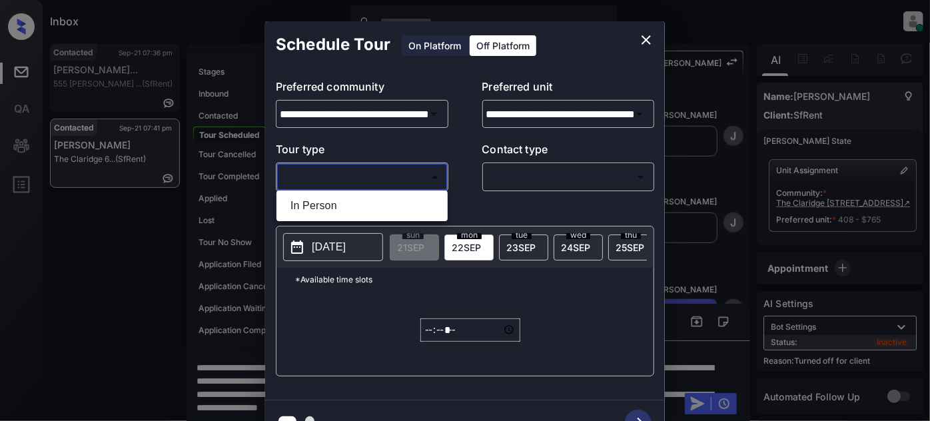
click at [410, 175] on body "Inbox Juan Carlos Manantan Online Set yourself offline Set yourself on break Pr…" at bounding box center [465, 210] width 930 height 421
click at [364, 211] on li "In Person" at bounding box center [362, 206] width 165 height 24
type input "********"
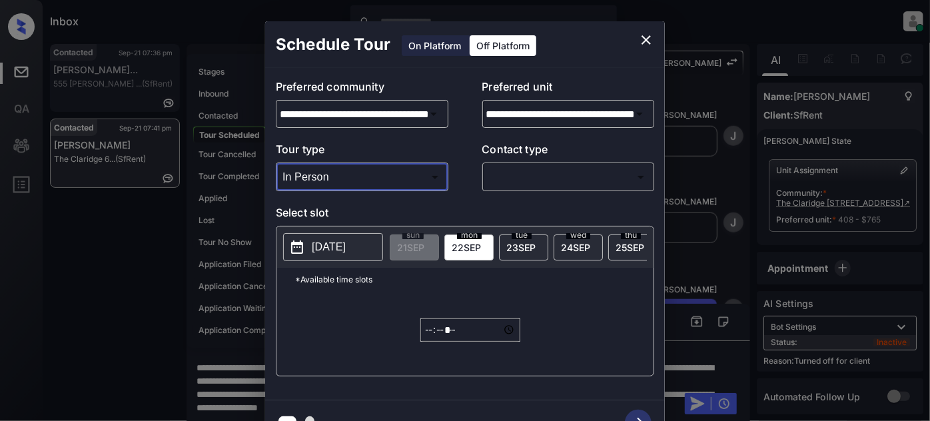
click at [509, 181] on body "Inbox Juan Carlos Manantan Online Set yourself offline Set yourself on break Pr…" at bounding box center [465, 210] width 930 height 421
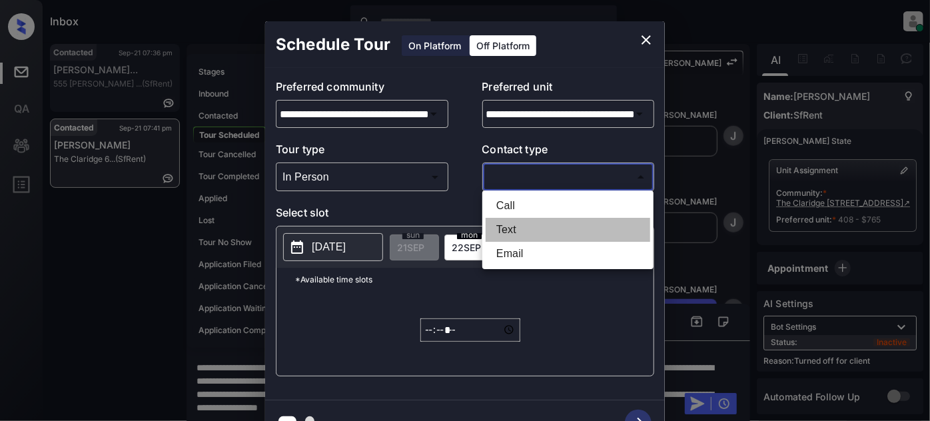
click at [500, 227] on li "Text" at bounding box center [568, 230] width 165 height 24
type input "****"
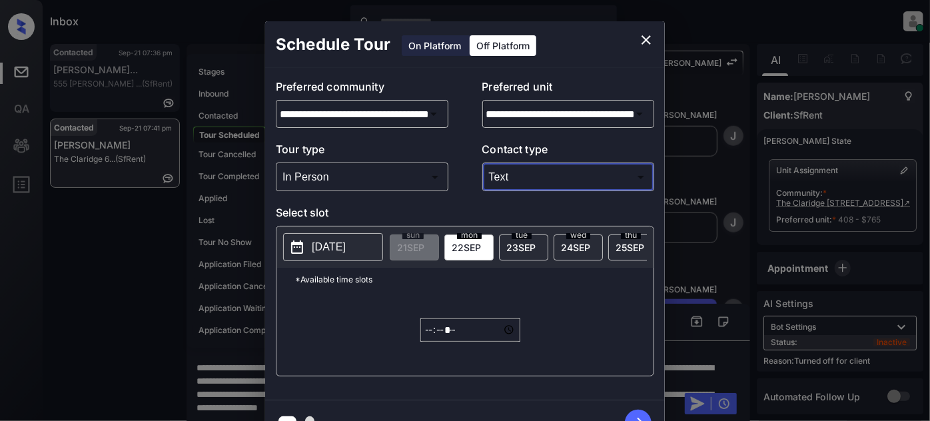
click at [446, 331] on input "*****" at bounding box center [470, 329] width 100 height 23
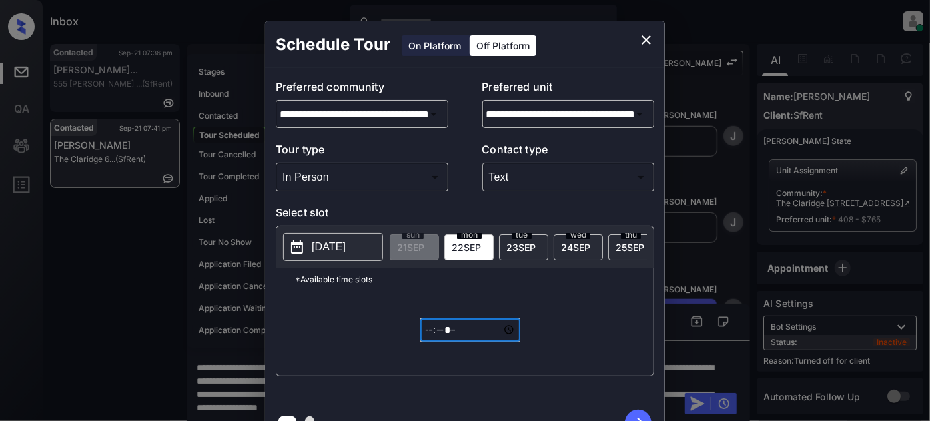
type input "*****"
click at [638, 412] on icon "button" at bounding box center [638, 423] width 27 height 27
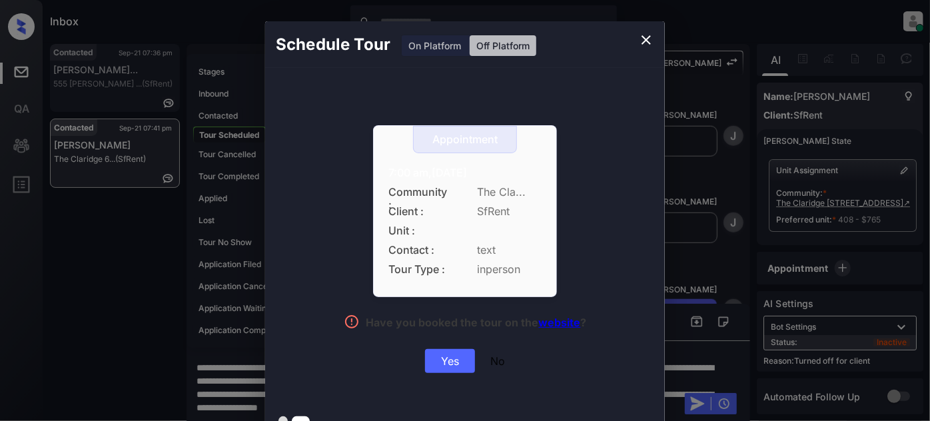
click at [444, 352] on div "Appointment 7:00 am,Mon,22-Sep-2025 Community : The Cla... Client : SfRent Unit…" at bounding box center [465, 249] width 298 height 248
click at [444, 354] on div "Yes" at bounding box center [450, 361] width 50 height 24
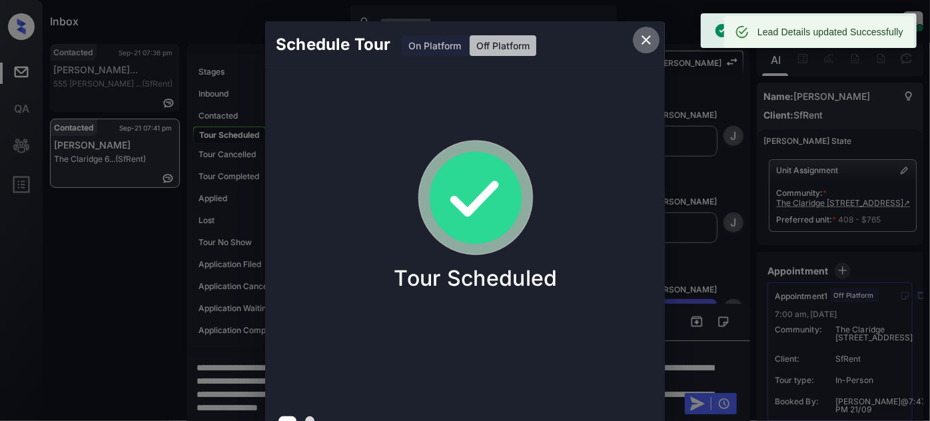
click at [646, 42] on icon "close" at bounding box center [646, 40] width 16 height 16
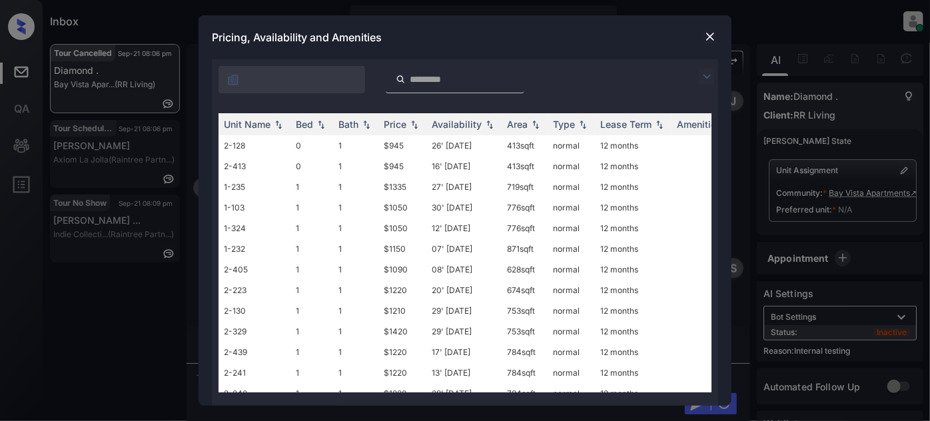
click at [711, 35] on img at bounding box center [710, 36] width 13 height 13
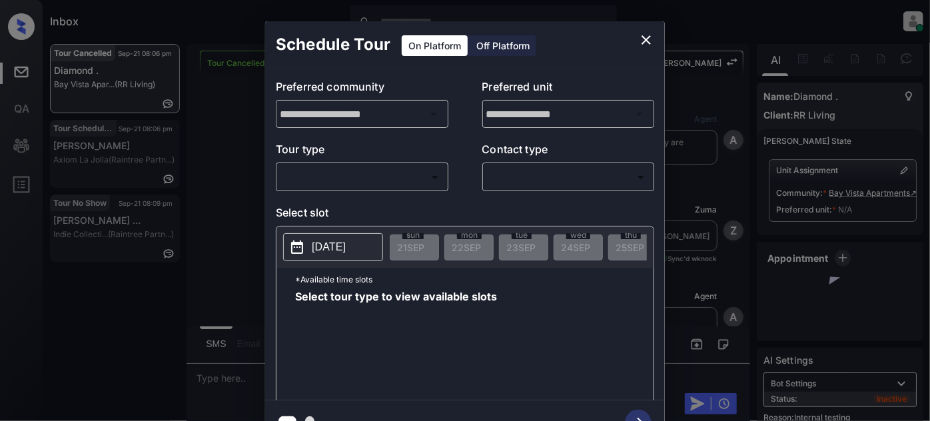
scroll to position [6103, 0]
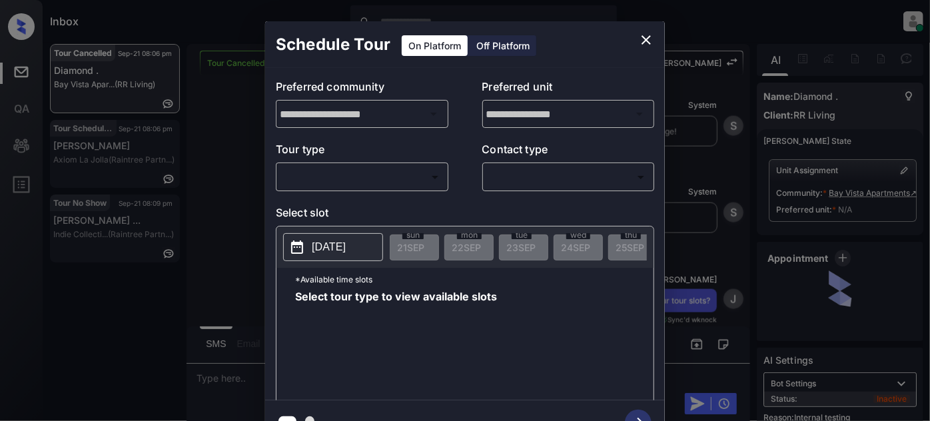
click at [406, 169] on body "Inbox [PERSON_NAME] Online Set yourself offline Set yourself on break Profile S…" at bounding box center [465, 210] width 930 height 421
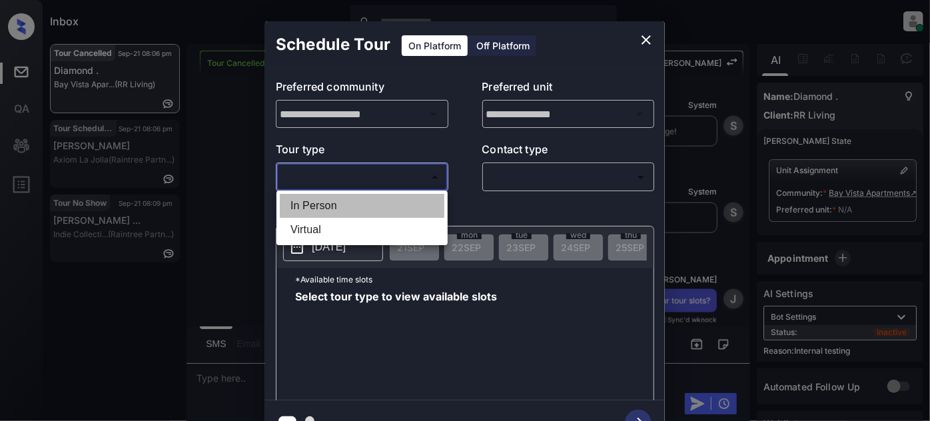
click at [381, 197] on li "In Person" at bounding box center [362, 206] width 165 height 24
type input "********"
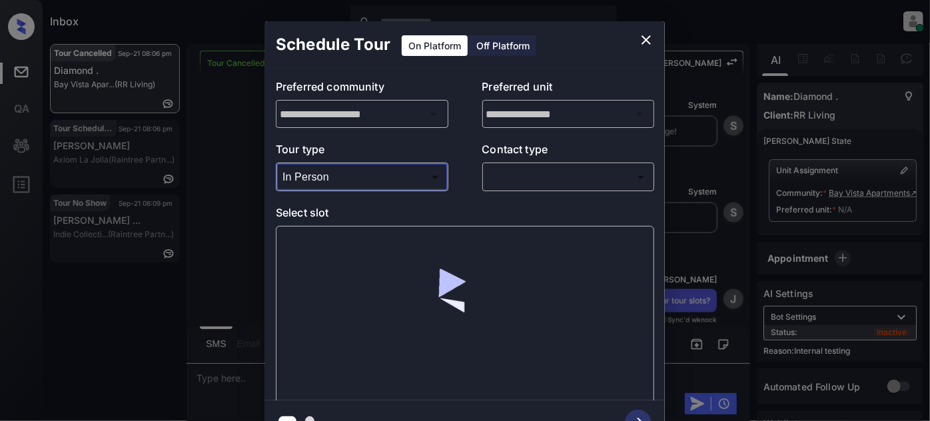
click at [550, 187] on body "Inbox [PERSON_NAME] Online Set yourself offline Set yourself on break Profile S…" at bounding box center [465, 210] width 930 height 421
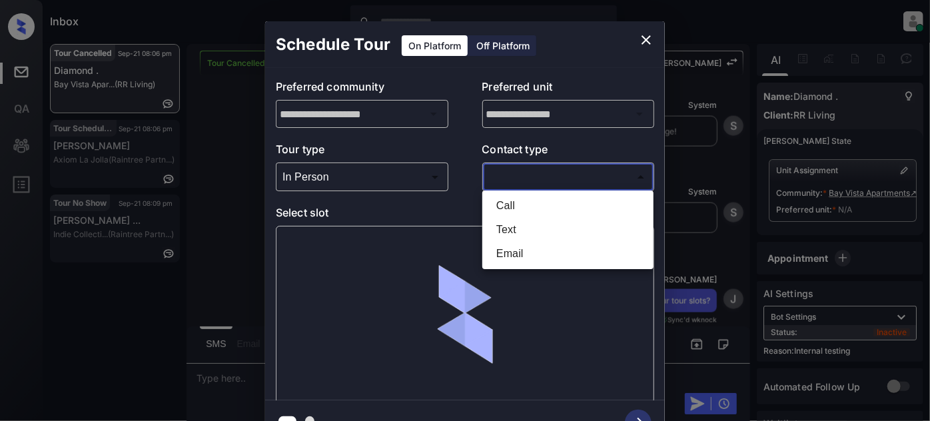
click at [521, 234] on li "Text" at bounding box center [568, 230] width 165 height 24
type input "****"
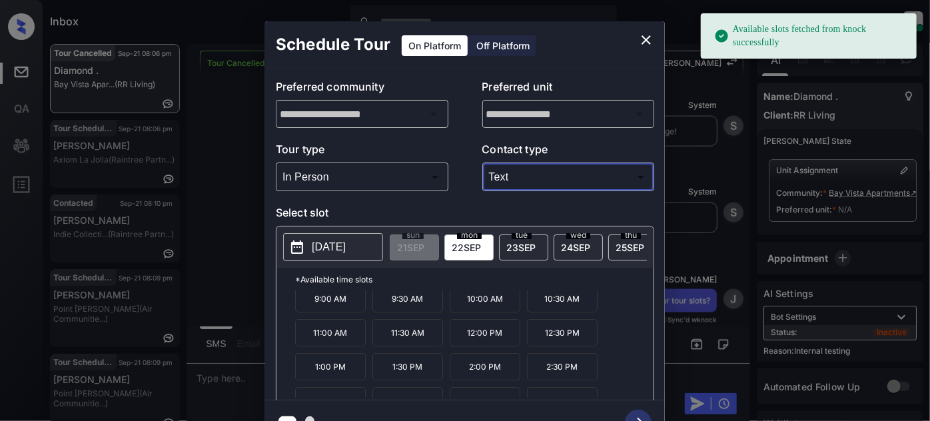
scroll to position [21, 0]
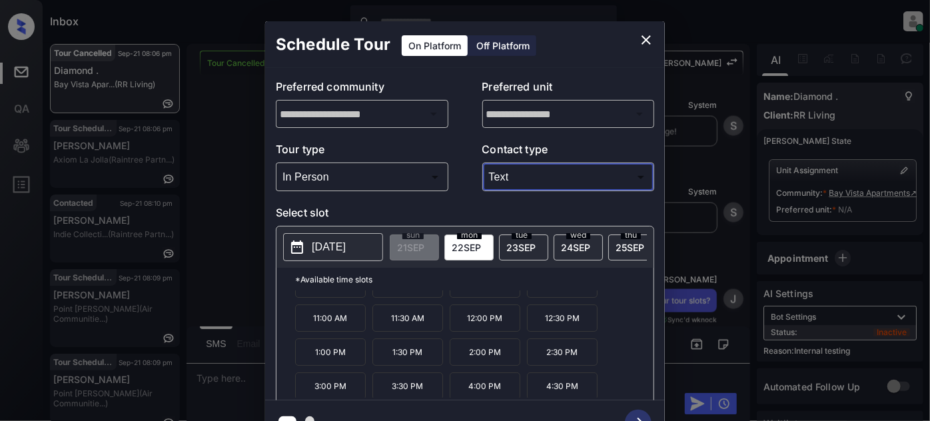
click at [307, 238] on button "[DATE]" at bounding box center [333, 247] width 100 height 28
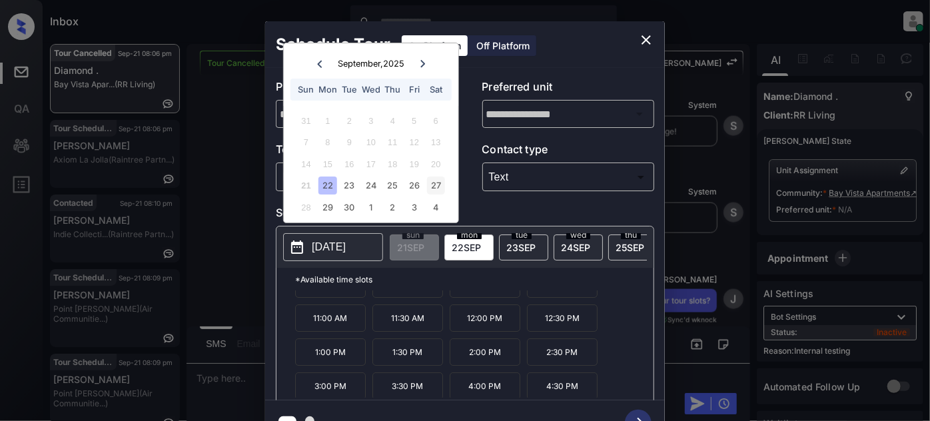
click at [432, 189] on div "27" at bounding box center [436, 186] width 18 height 18
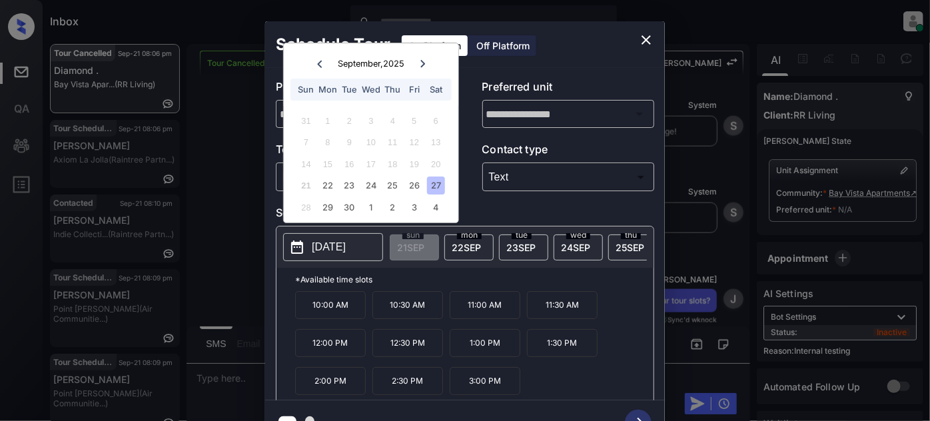
scroll to position [0, 0]
click at [645, 39] on icon "close" at bounding box center [646, 39] width 9 height 9
